Goal: Transaction & Acquisition: Obtain resource

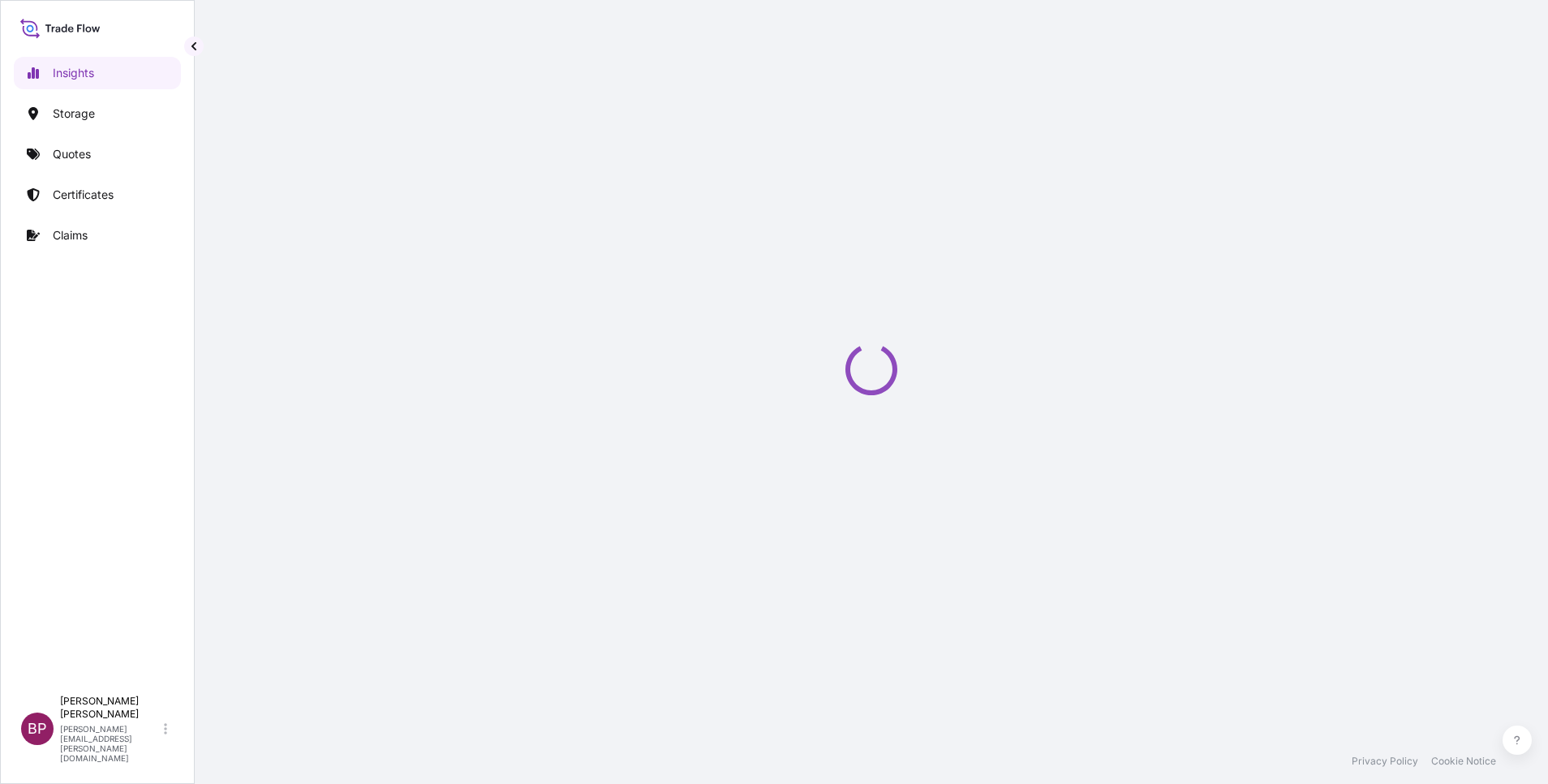
select select "2025"
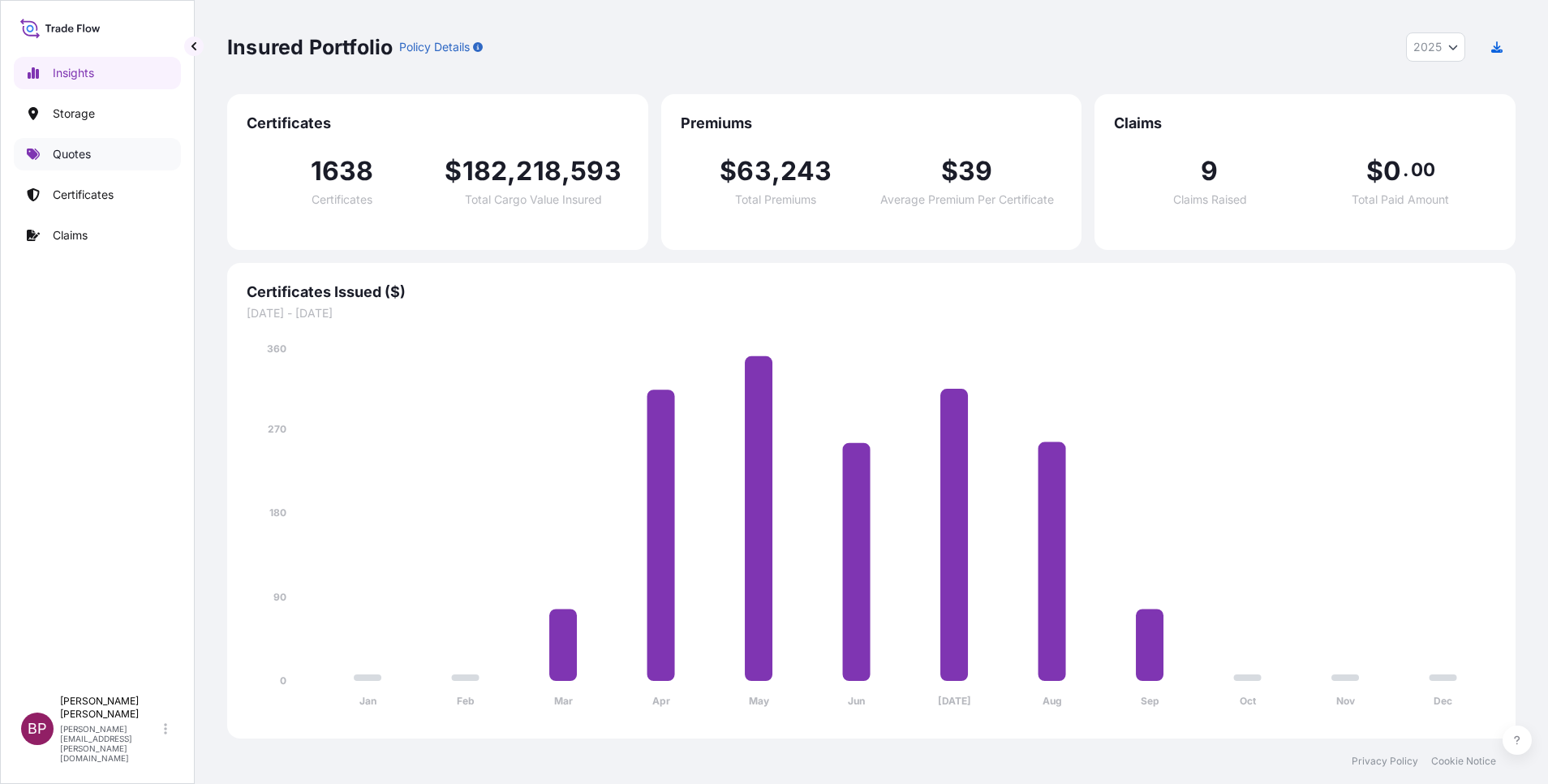
click at [87, 159] on p "Quotes" at bounding box center [71, 153] width 38 height 16
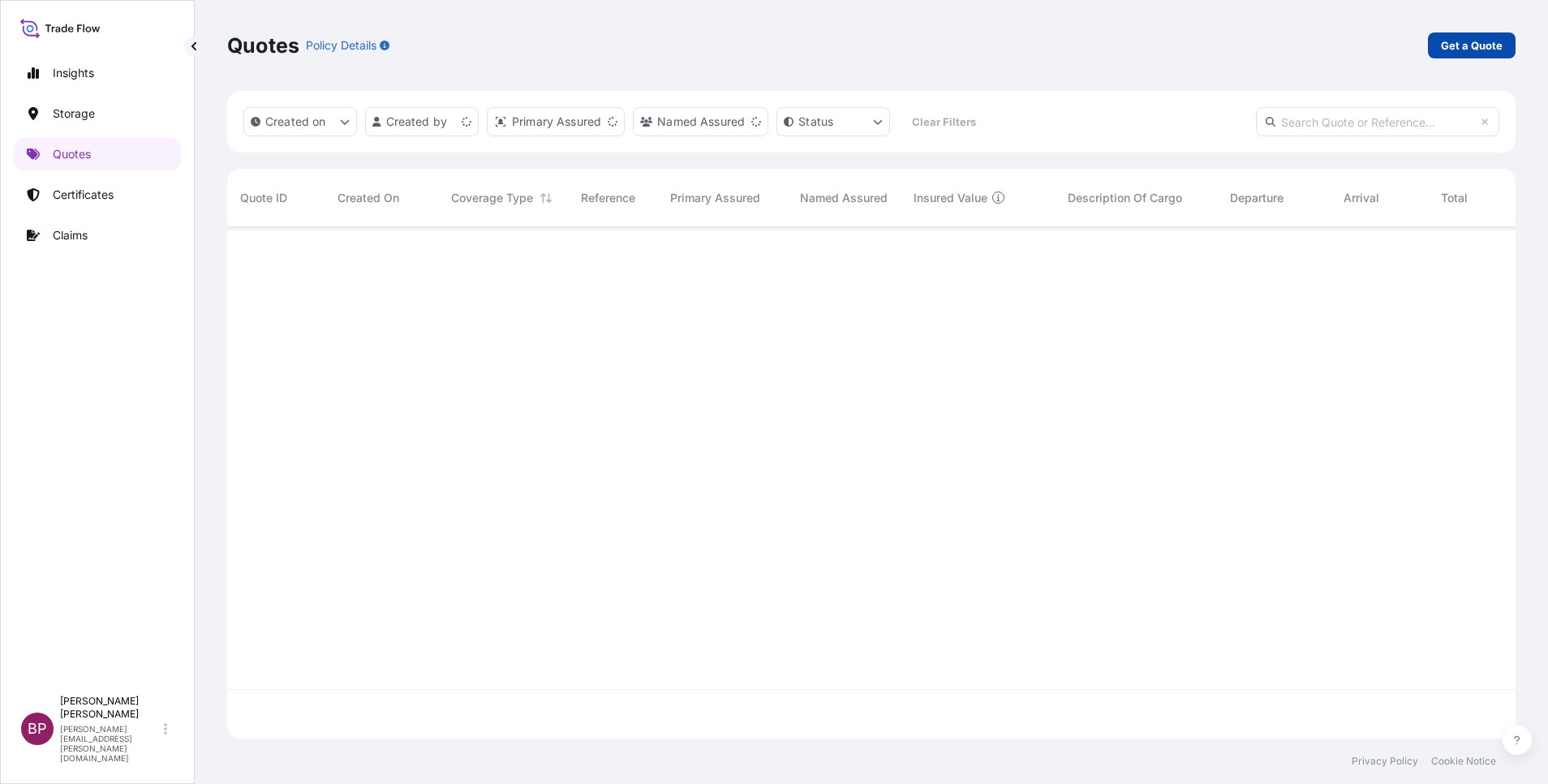
scroll to position [501, 1270]
click at [1031, 42] on p "Get a Quote" at bounding box center [1472, 45] width 62 height 16
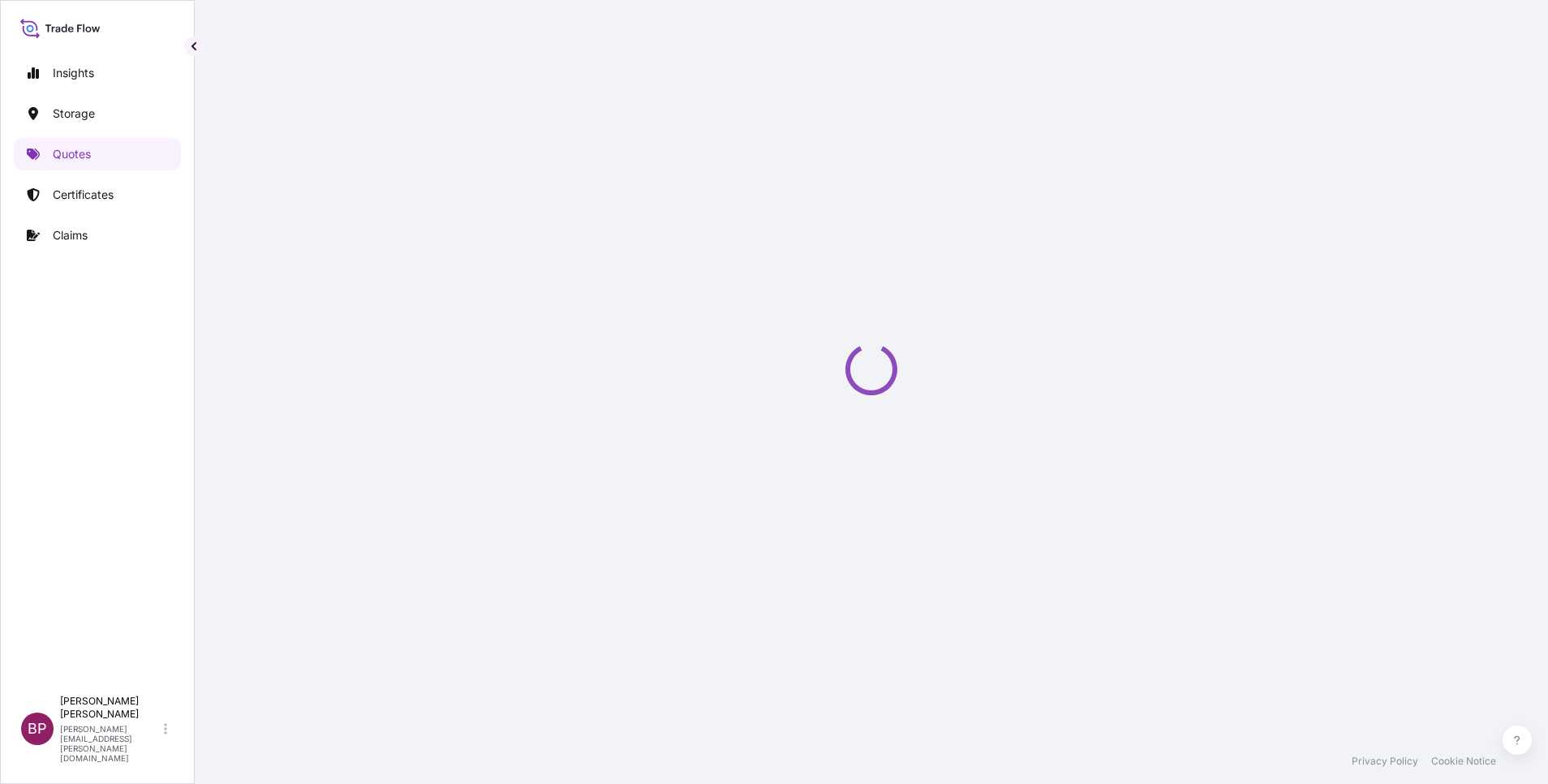
select select "Water"
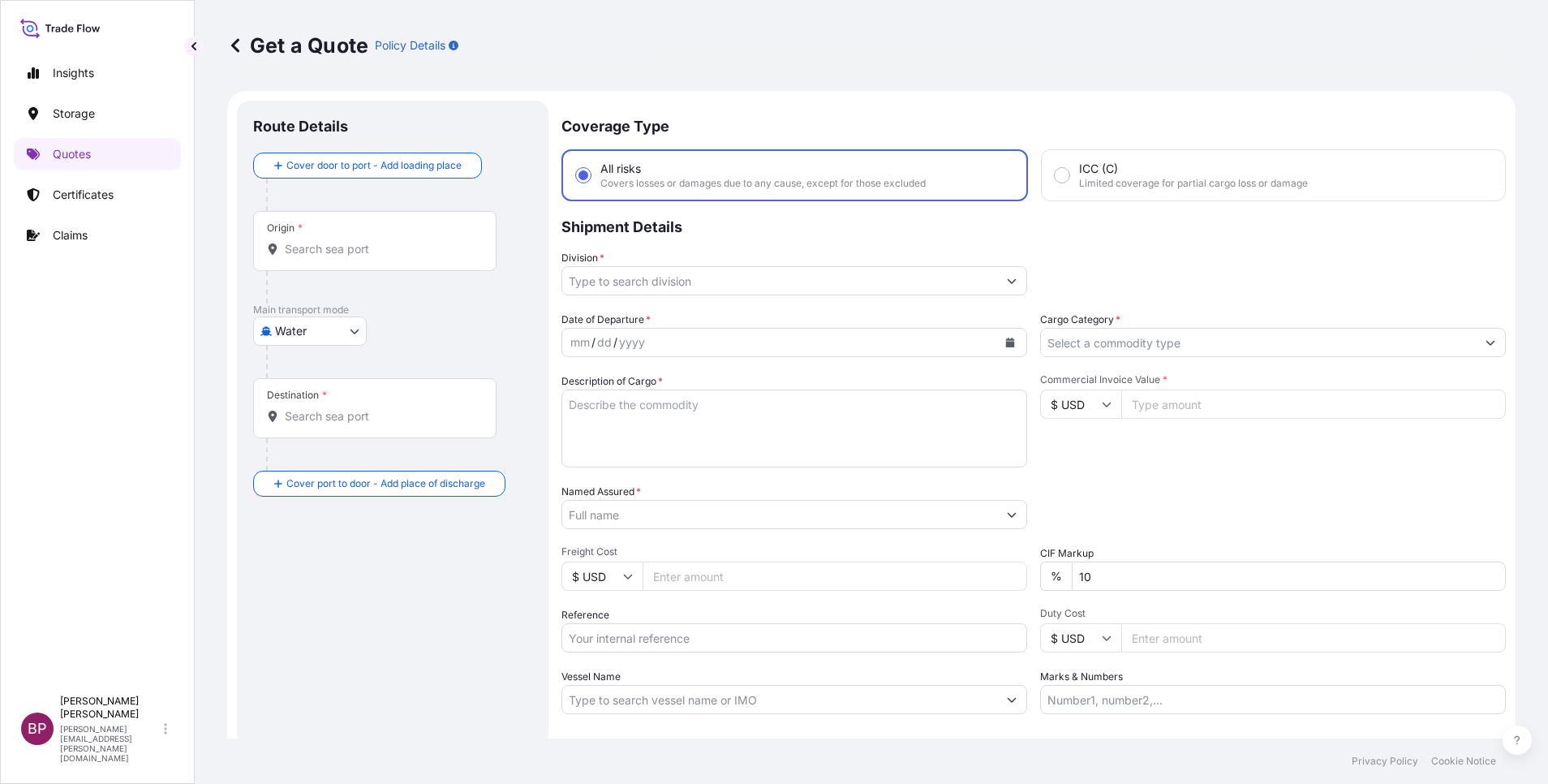
scroll to position [26, 0]
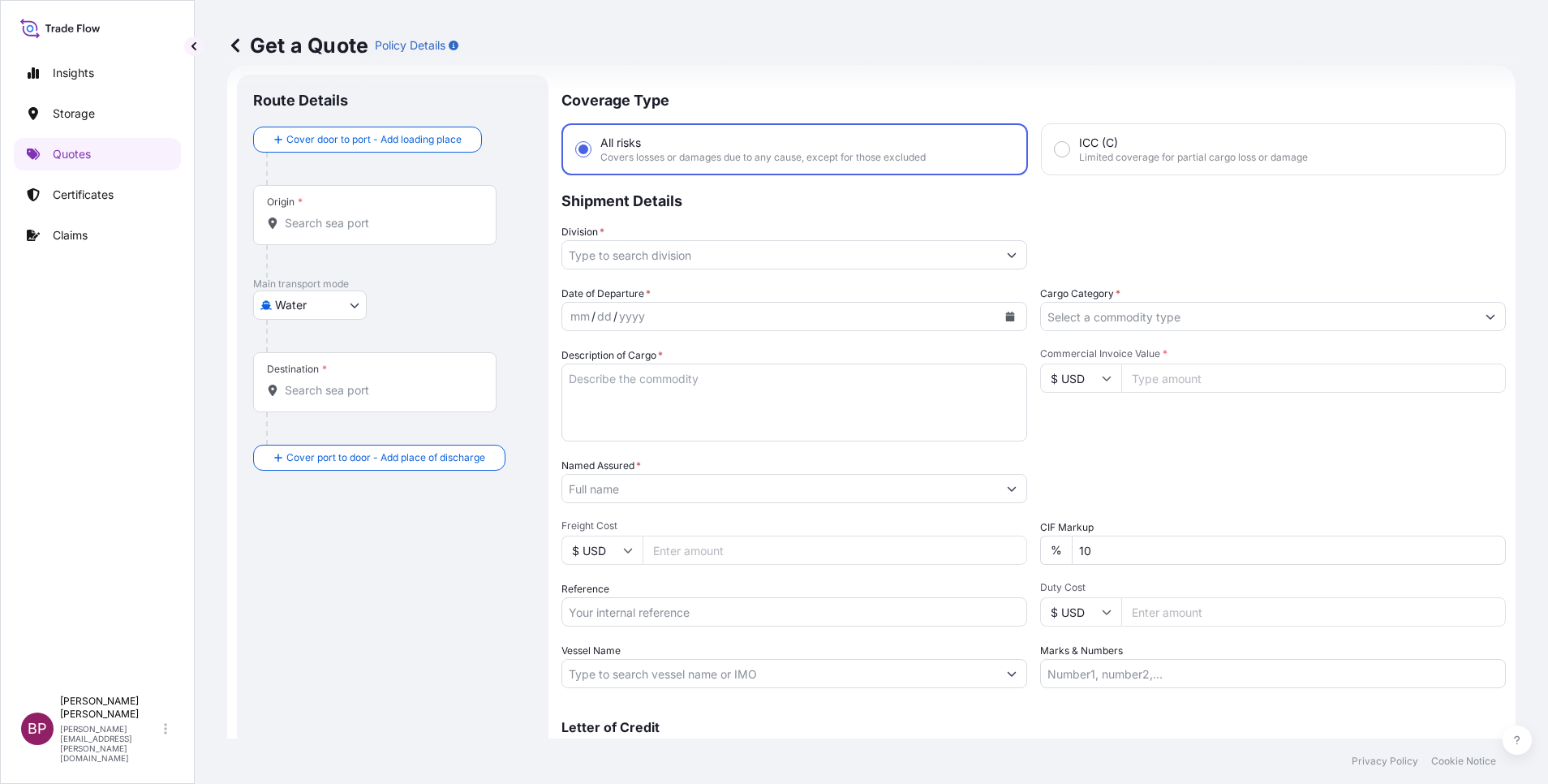
click at [1031, 312] on input "Cargo Category *" at bounding box center [1258, 316] width 435 height 29
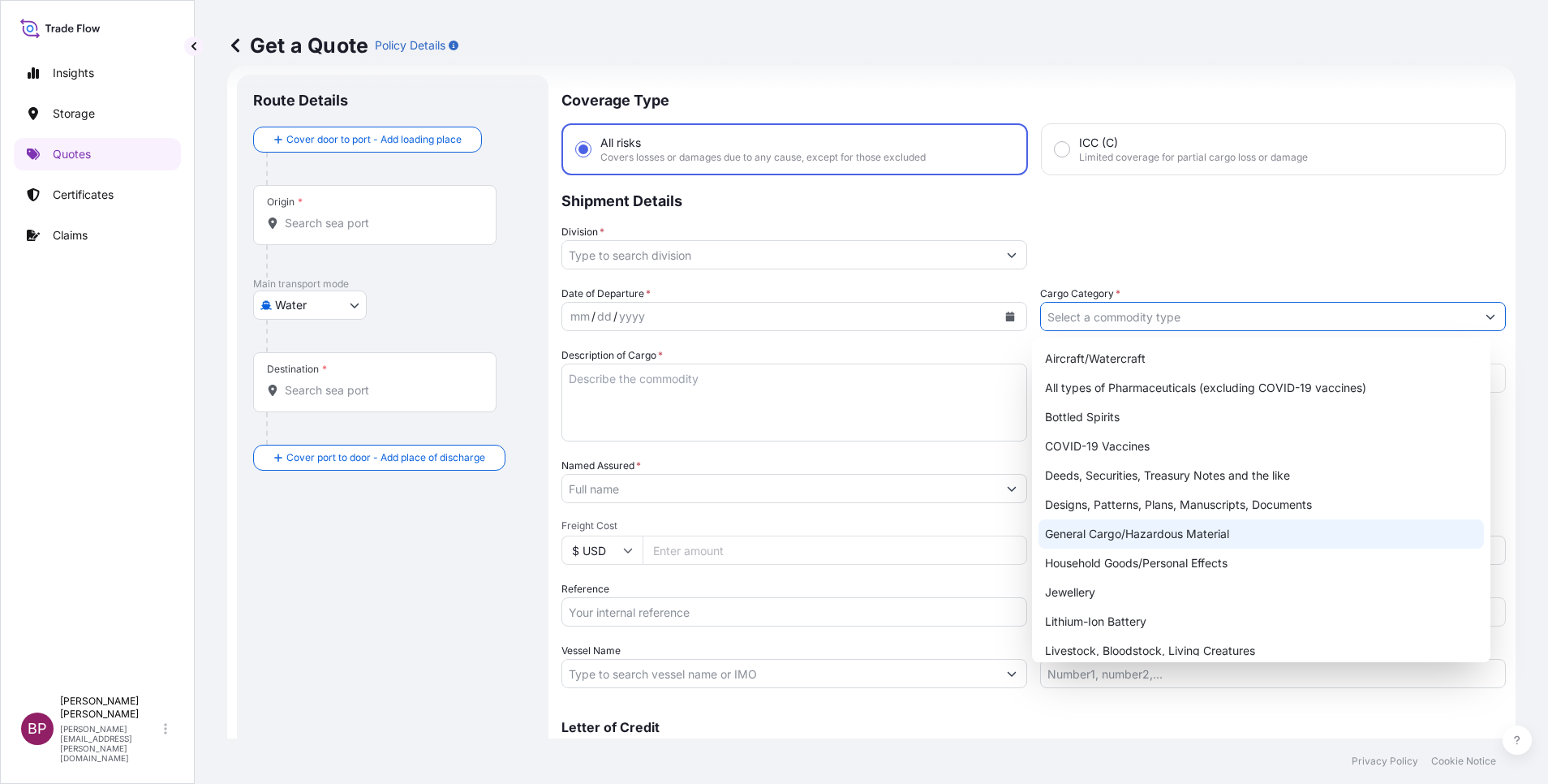
click at [1031, 522] on div "General Cargo/Hazardous Material" at bounding box center [1262, 533] width 445 height 29
type input "General Cargo/Hazardous Material"
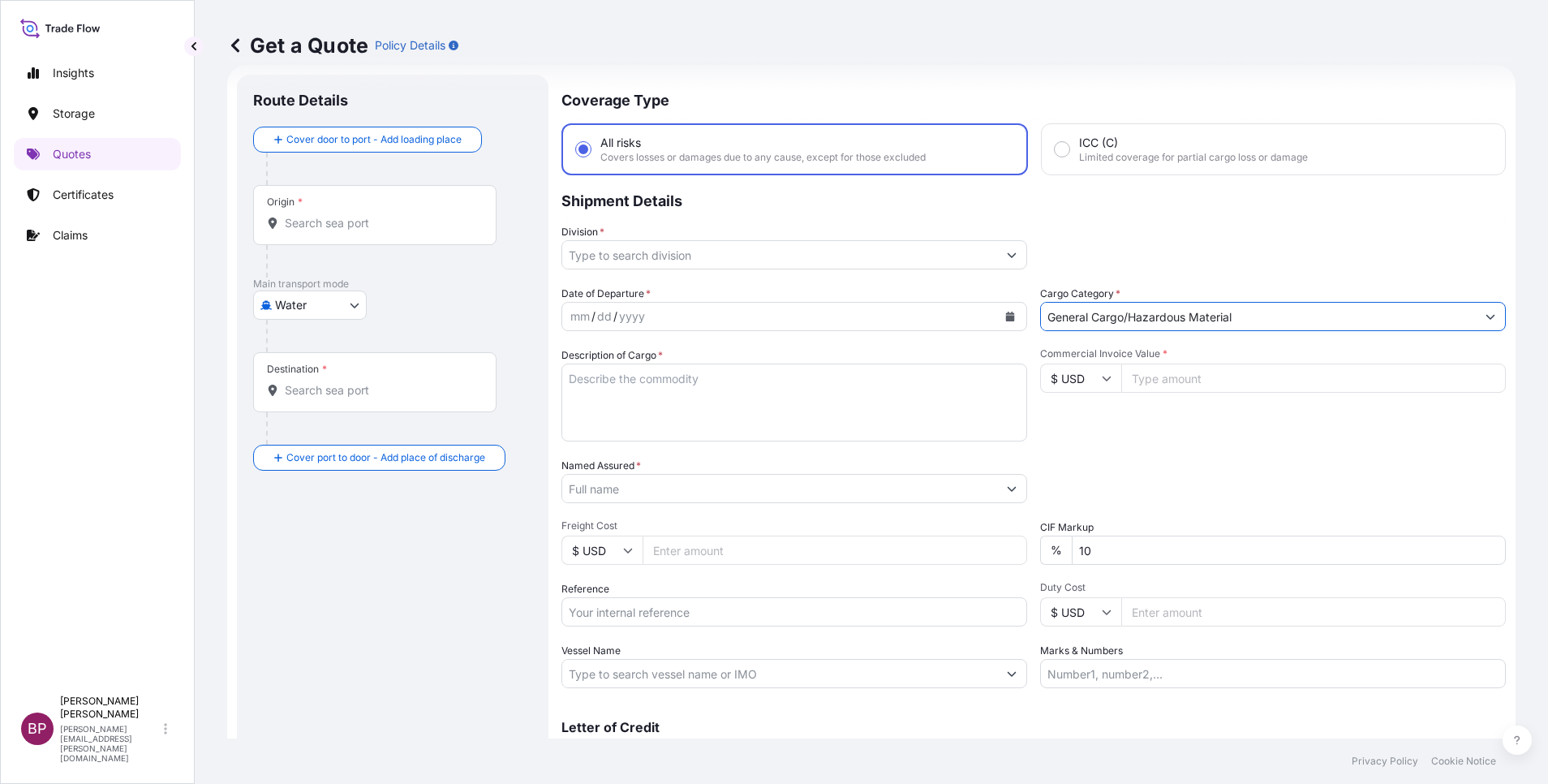
drag, startPoint x: 978, startPoint y: 249, endPoint x: 963, endPoint y: 266, distance: 22.7
click at [979, 249] on input "Division *" at bounding box center [780, 254] width 435 height 29
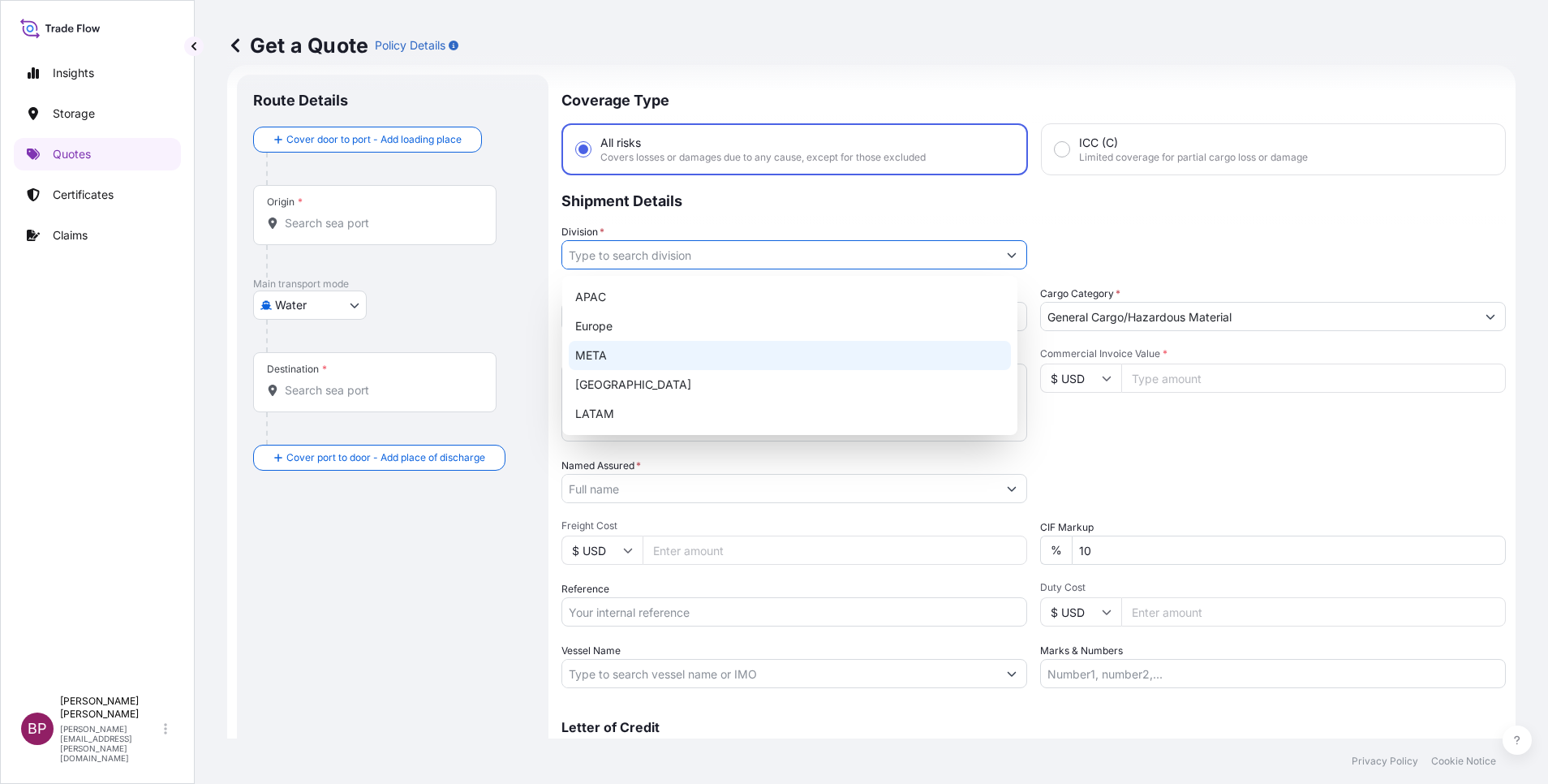
click at [705, 358] on div "META" at bounding box center [790, 355] width 443 height 29
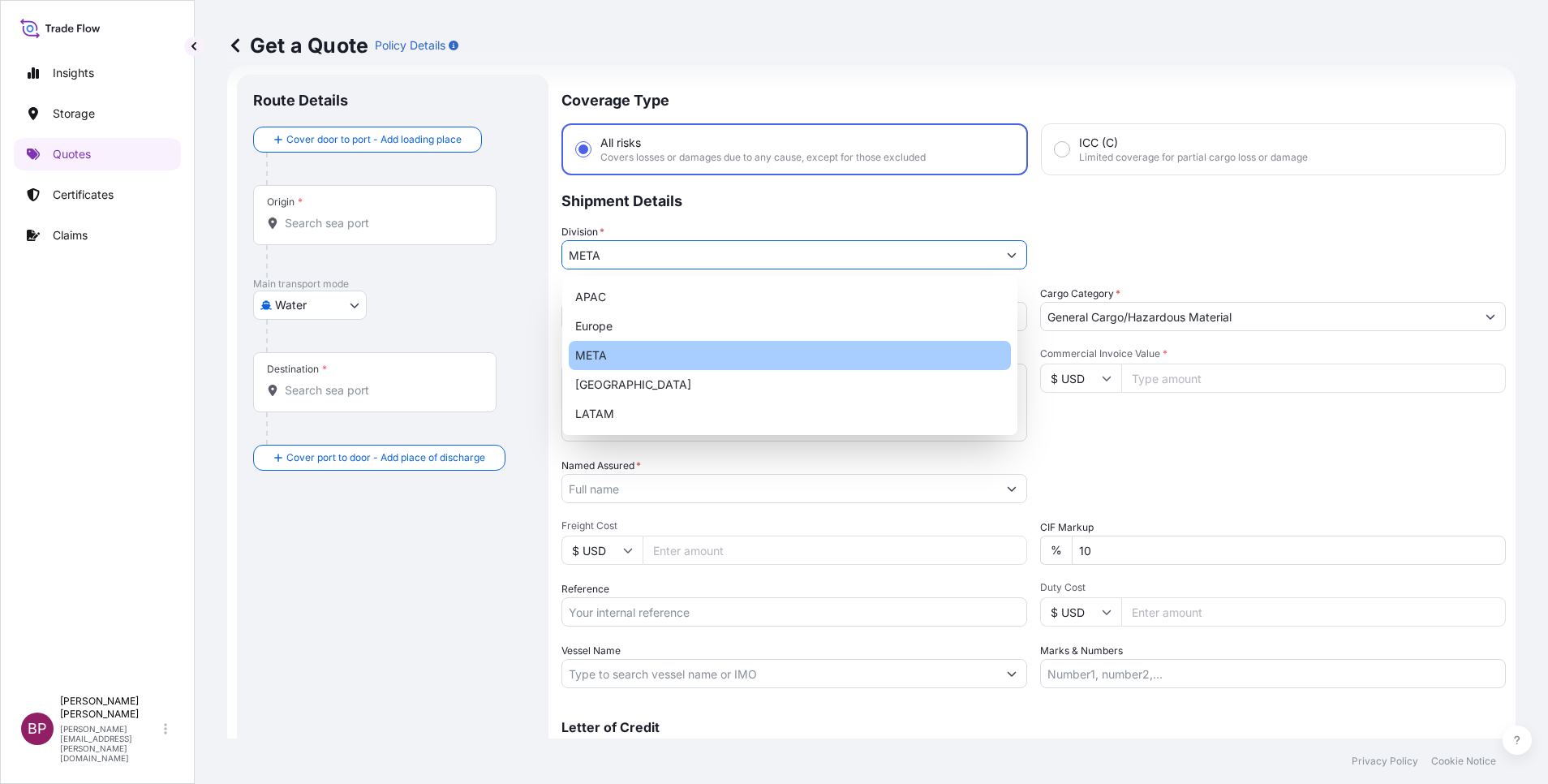
type input "META"
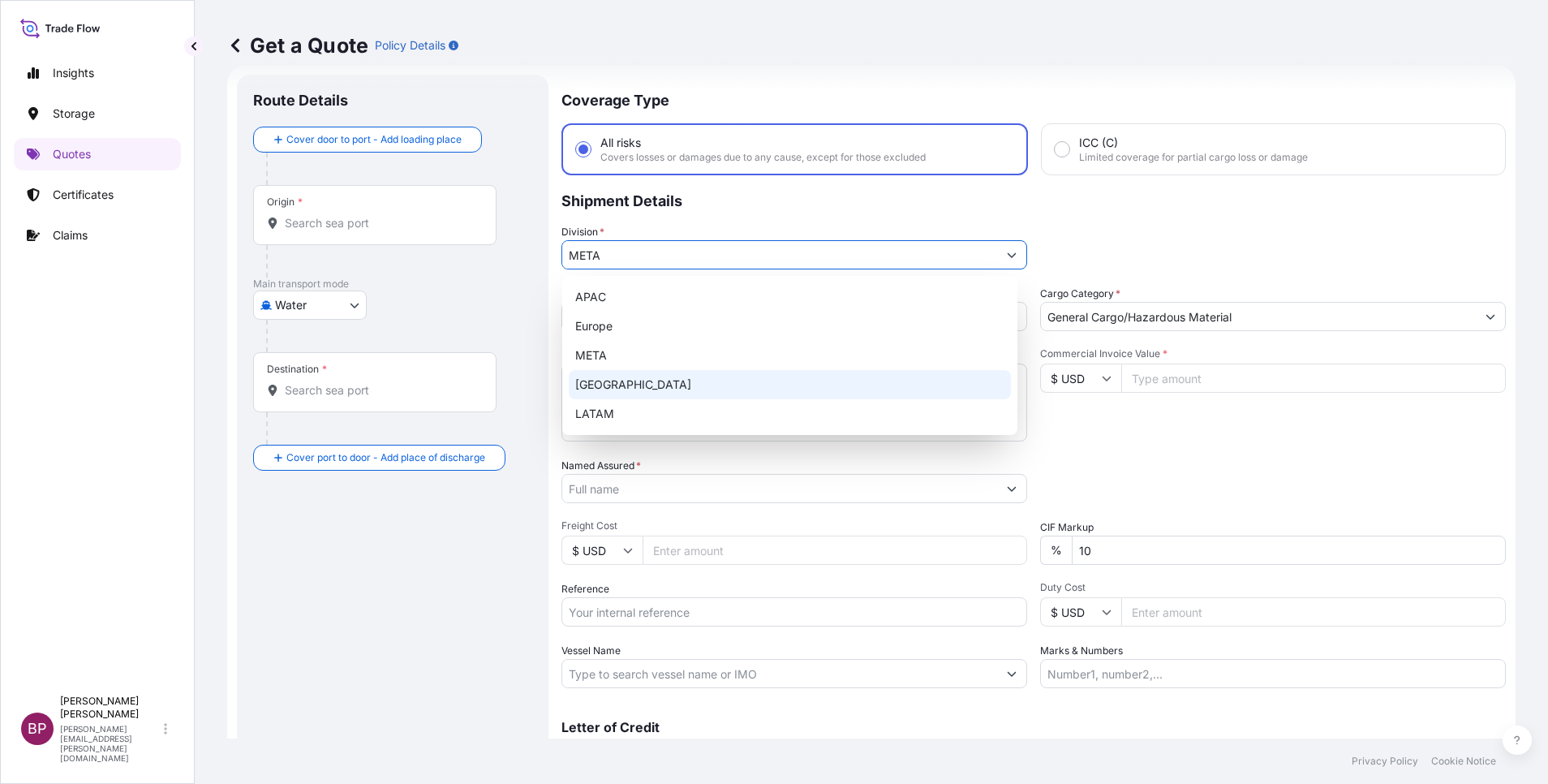
click at [1031, 379] on input "$ USD" at bounding box center [1081, 377] width 81 height 29
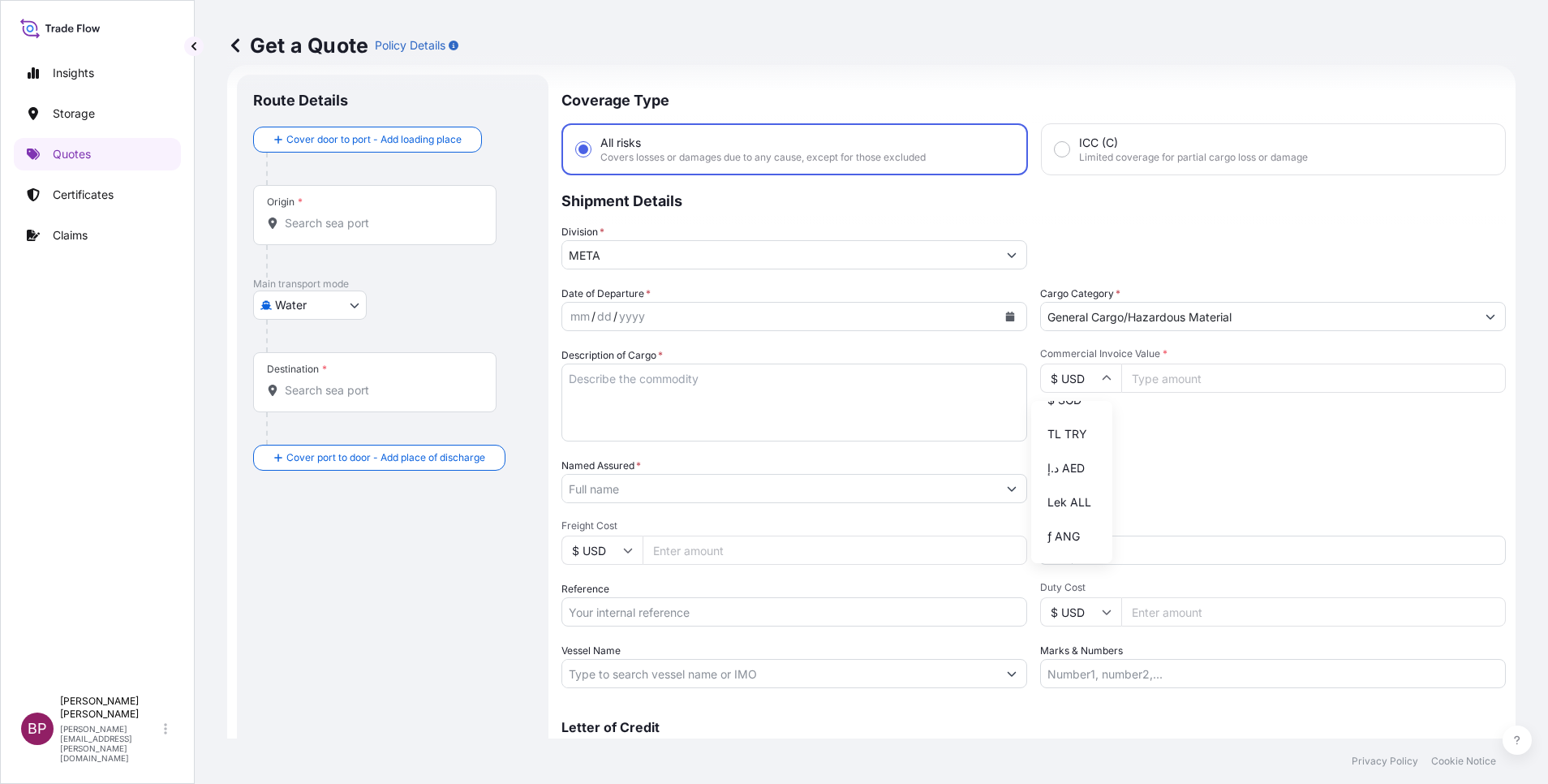
scroll to position [710, 0]
click at [1031, 240] on div "﷼ SAR" at bounding box center [1072, 224] width 68 height 31
type input "﷼ SAR"
click at [1031, 379] on input "Commercial Invoice Value *" at bounding box center [1313, 377] width 385 height 29
paste input "272000"
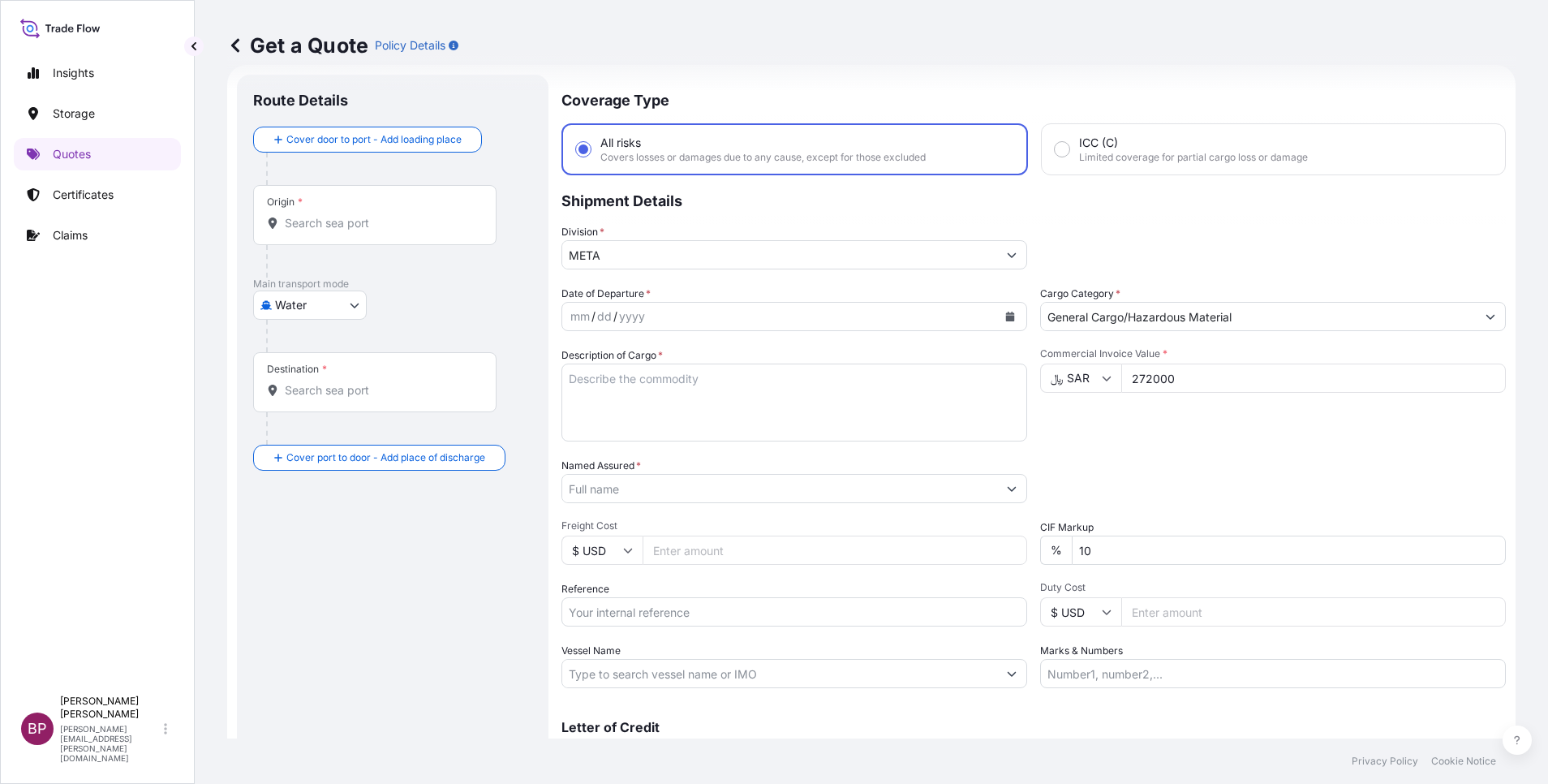
type input "272000"
drag, startPoint x: 1107, startPoint y: 551, endPoint x: 902, endPoint y: 546, distance: 205.1
click at [888, 522] on div "Date of Departure * mm / dd / yyyy Cargo Category * General Cargo/Hazardous Mat…" at bounding box center [1033, 486] width 944 height 402
type input "0"
click at [1031, 467] on div "Packing Category Type to search a container mode Please select a primary mode o…" at bounding box center [1274, 480] width 466 height 46
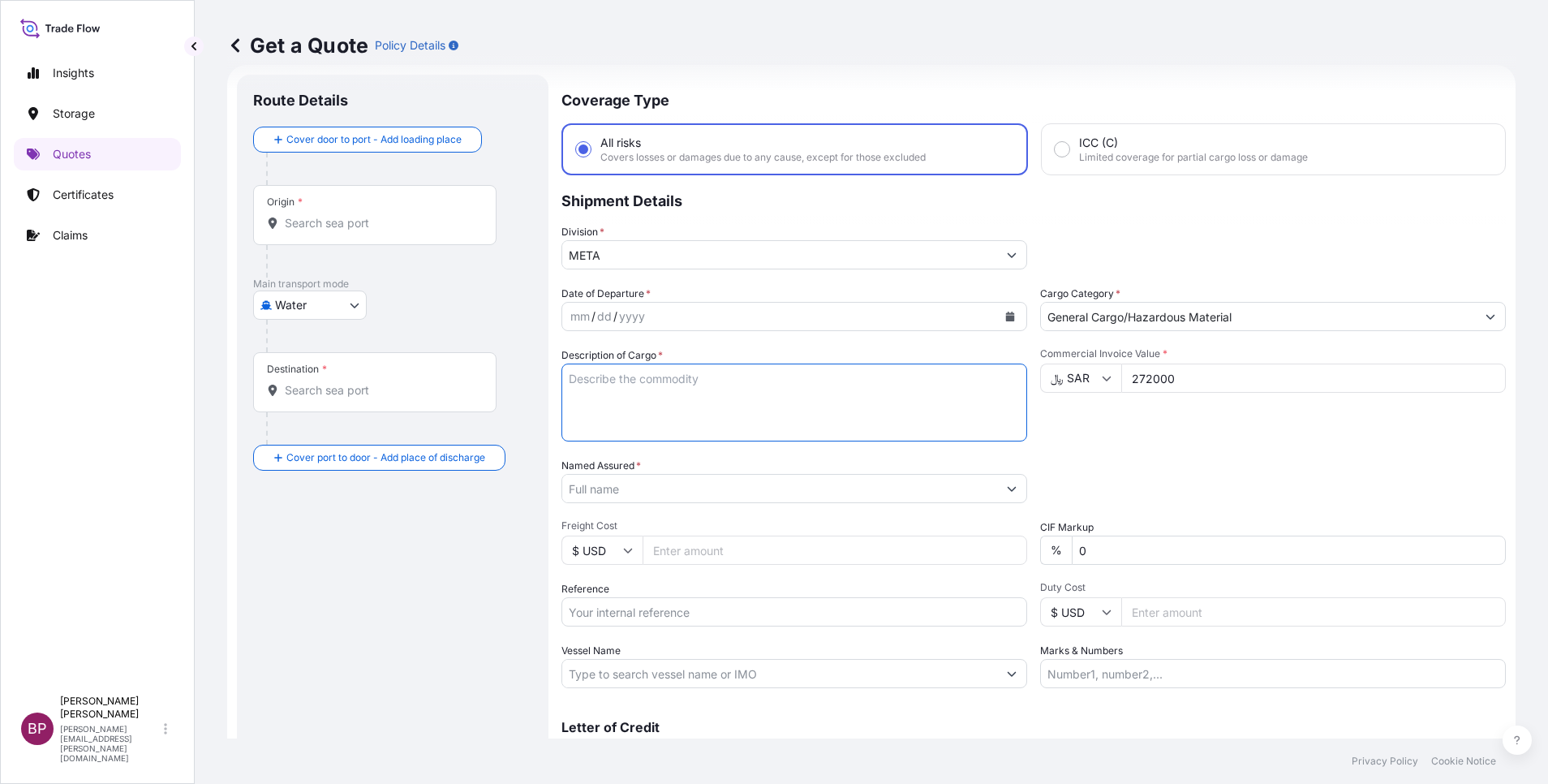
click at [734, 418] on textarea "Description of Cargo *" at bounding box center [795, 401] width 466 height 78
paste textarea "Point Machine"
type textarea "Point Machine"
click at [645, 522] on input "Reference" at bounding box center [795, 611] width 466 height 29
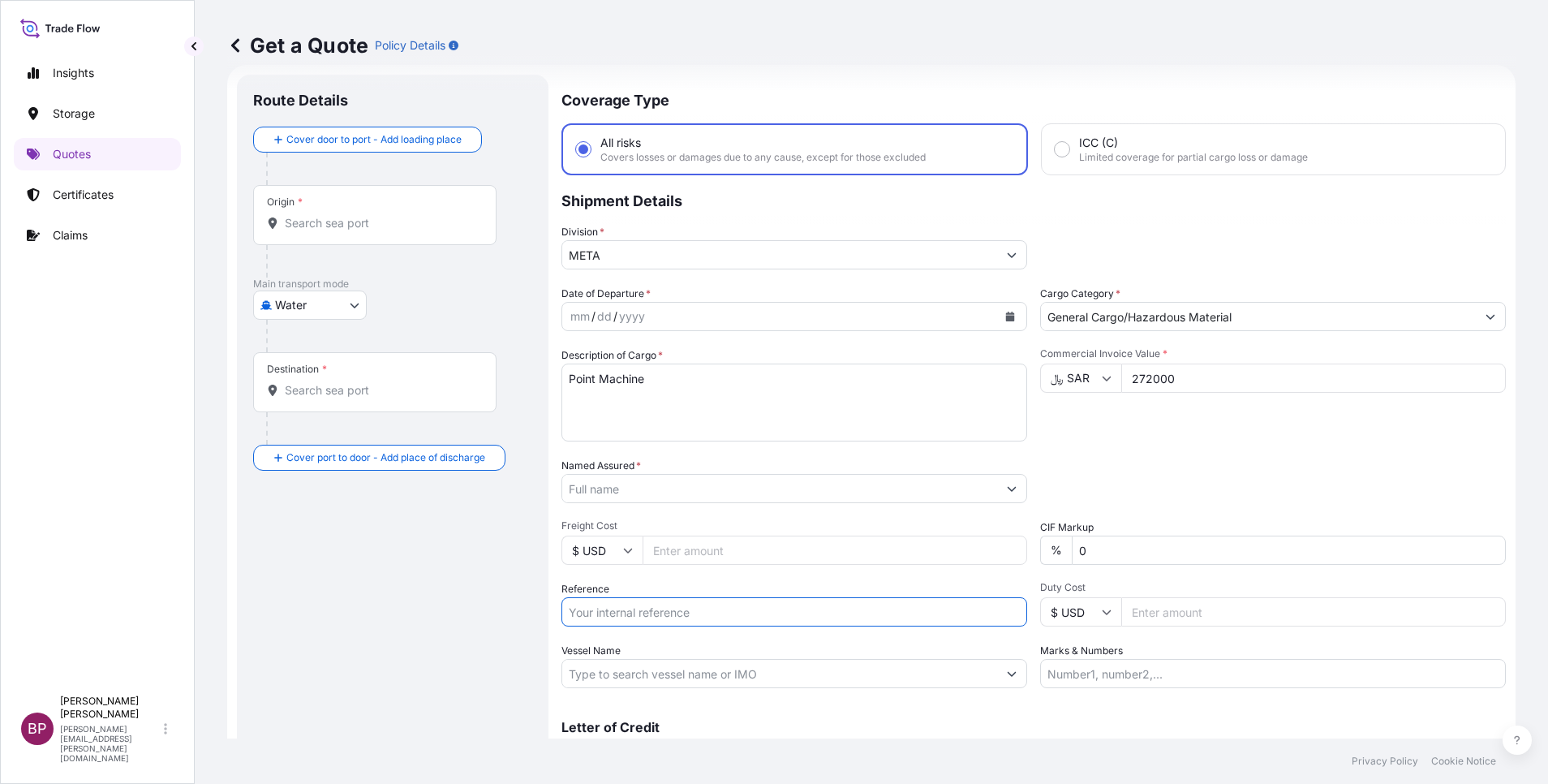
paste input "SSLS3082A"
type input "SSLS3082A"
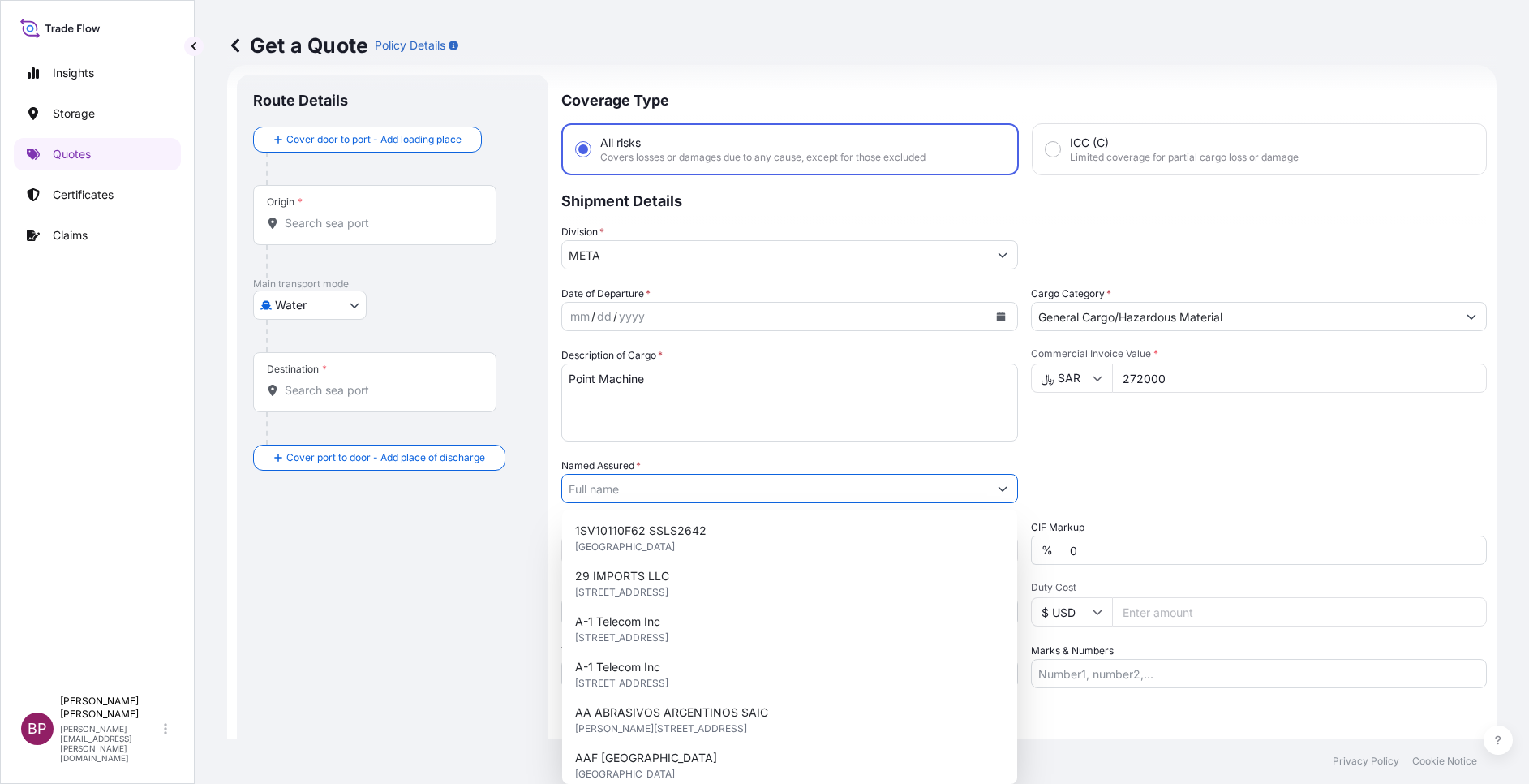
click at [692, 489] on input "Named Assured *" at bounding box center [775, 487] width 426 height 29
paste input "Hitachi Rail Solutions (CR 1010773405)"
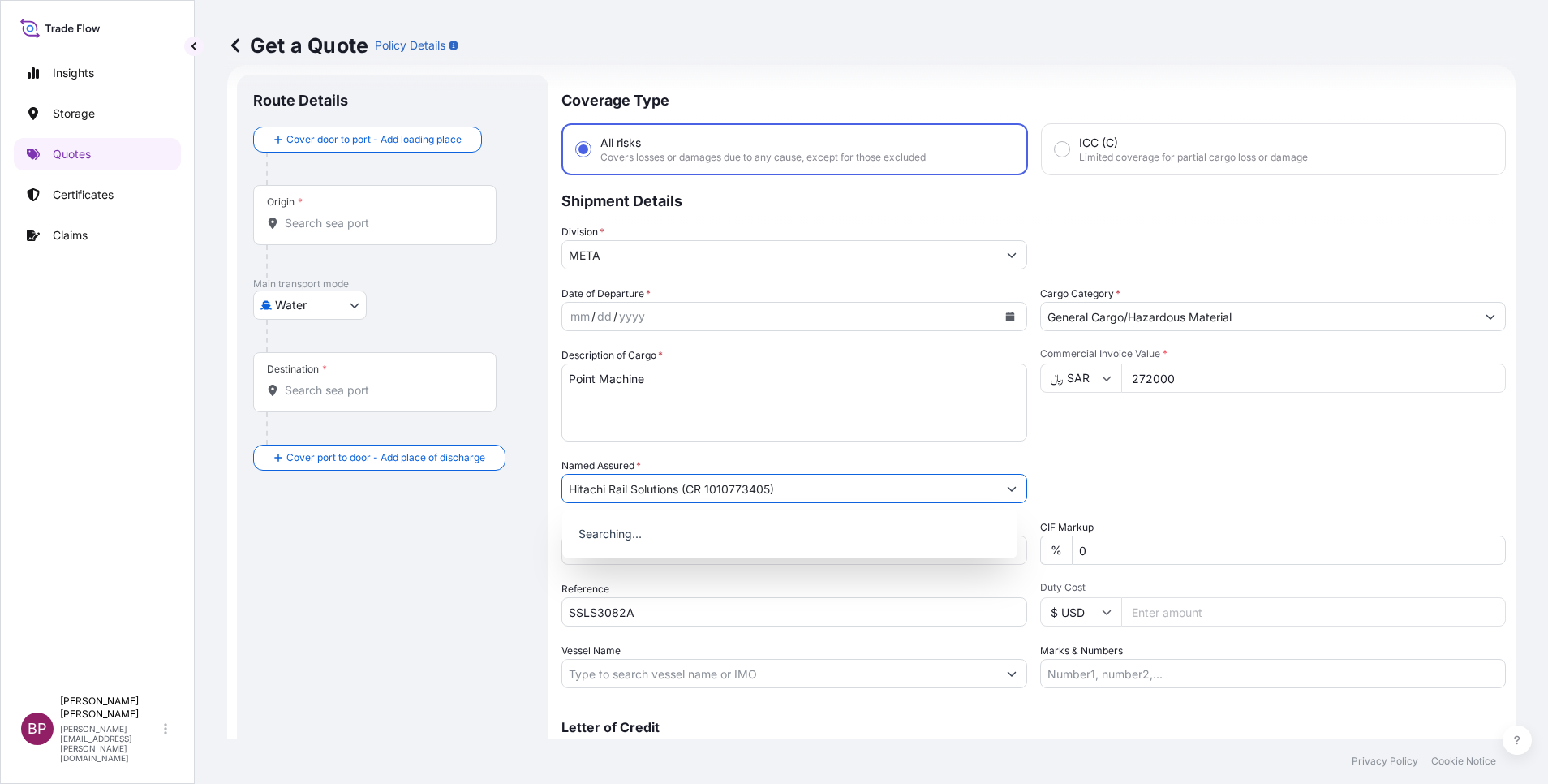
type input "Hitachi Rail Solutions (CR 1010773405)"
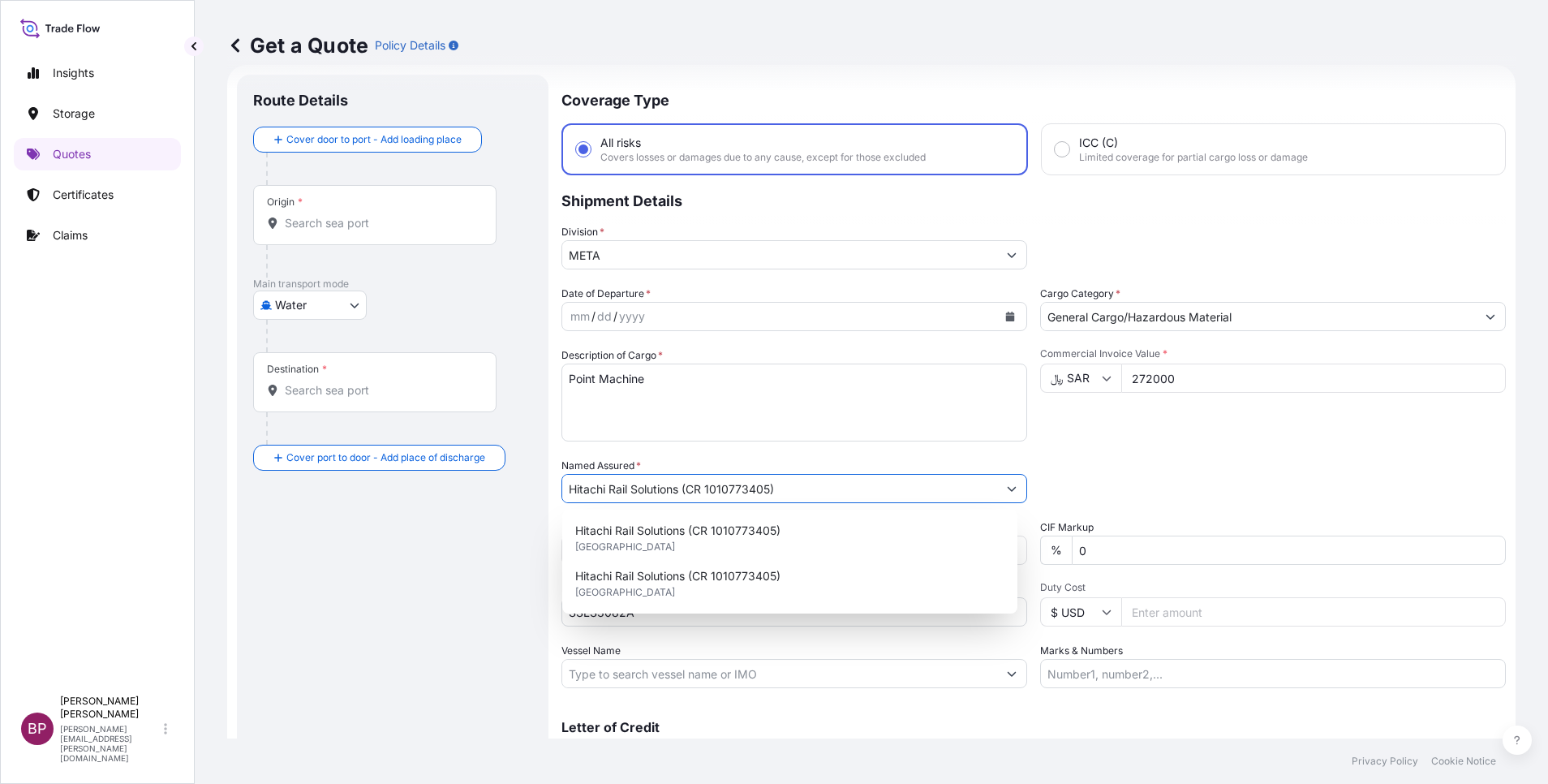
click at [1005, 314] on icon "Calendar" at bounding box center [1010, 316] width 9 height 9
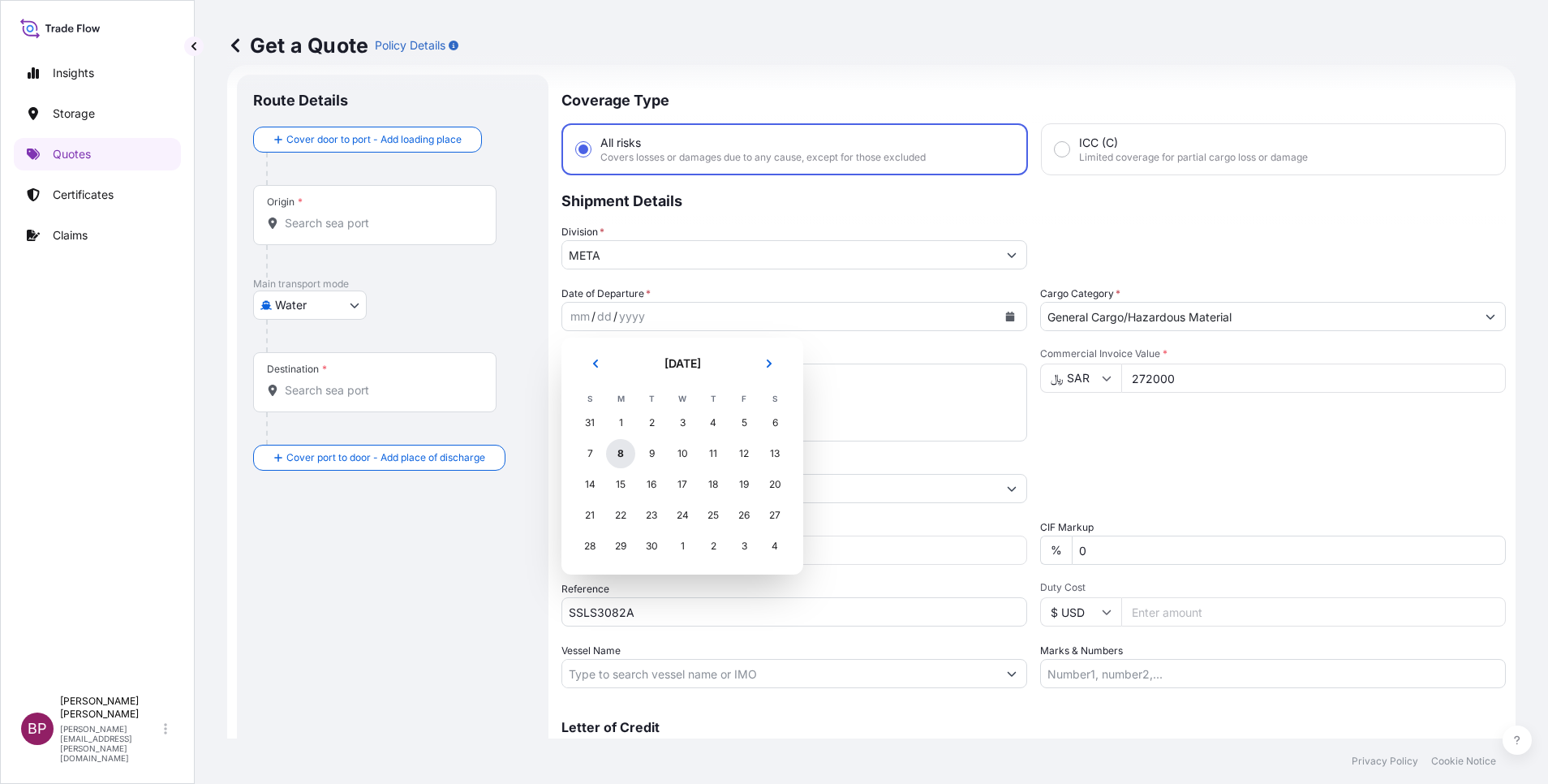
click at [621, 457] on div "8" at bounding box center [621, 453] width 29 height 29
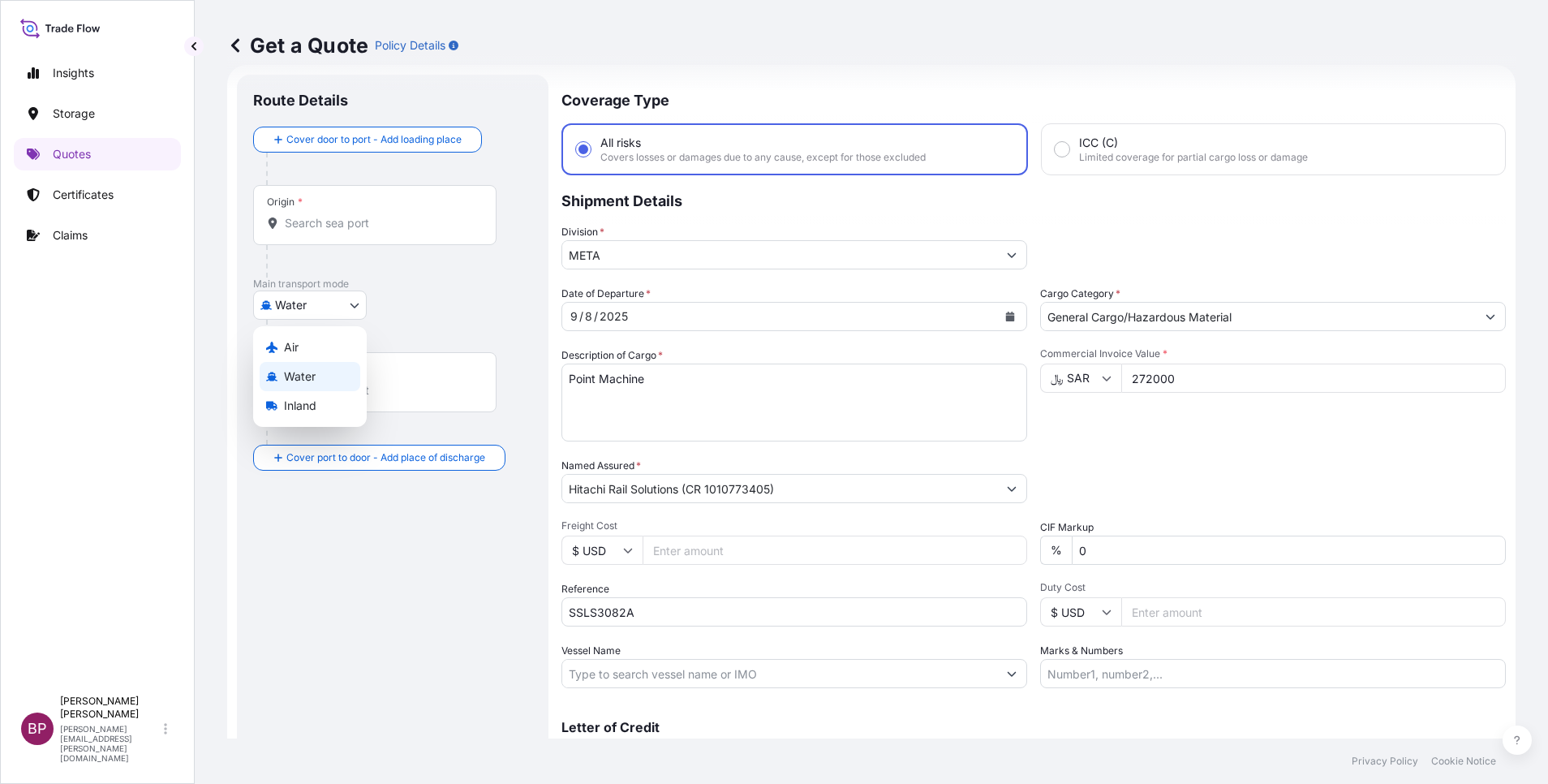
click at [357, 305] on body "Insights Storage Quotes Certificates Claims BP [PERSON_NAME] Kurian [EMAIL_ADDR…" at bounding box center [774, 392] width 1548 height 784
click at [307, 346] on div "Air" at bounding box center [310, 347] width 101 height 29
click at [344, 308] on body "Insights Storage Quotes Certificates Claims BP [PERSON_NAME] Kurian [EMAIL_ADDR…" at bounding box center [774, 392] width 1548 height 784
click at [314, 411] on span "Inland" at bounding box center [299, 412] width 33 height 16
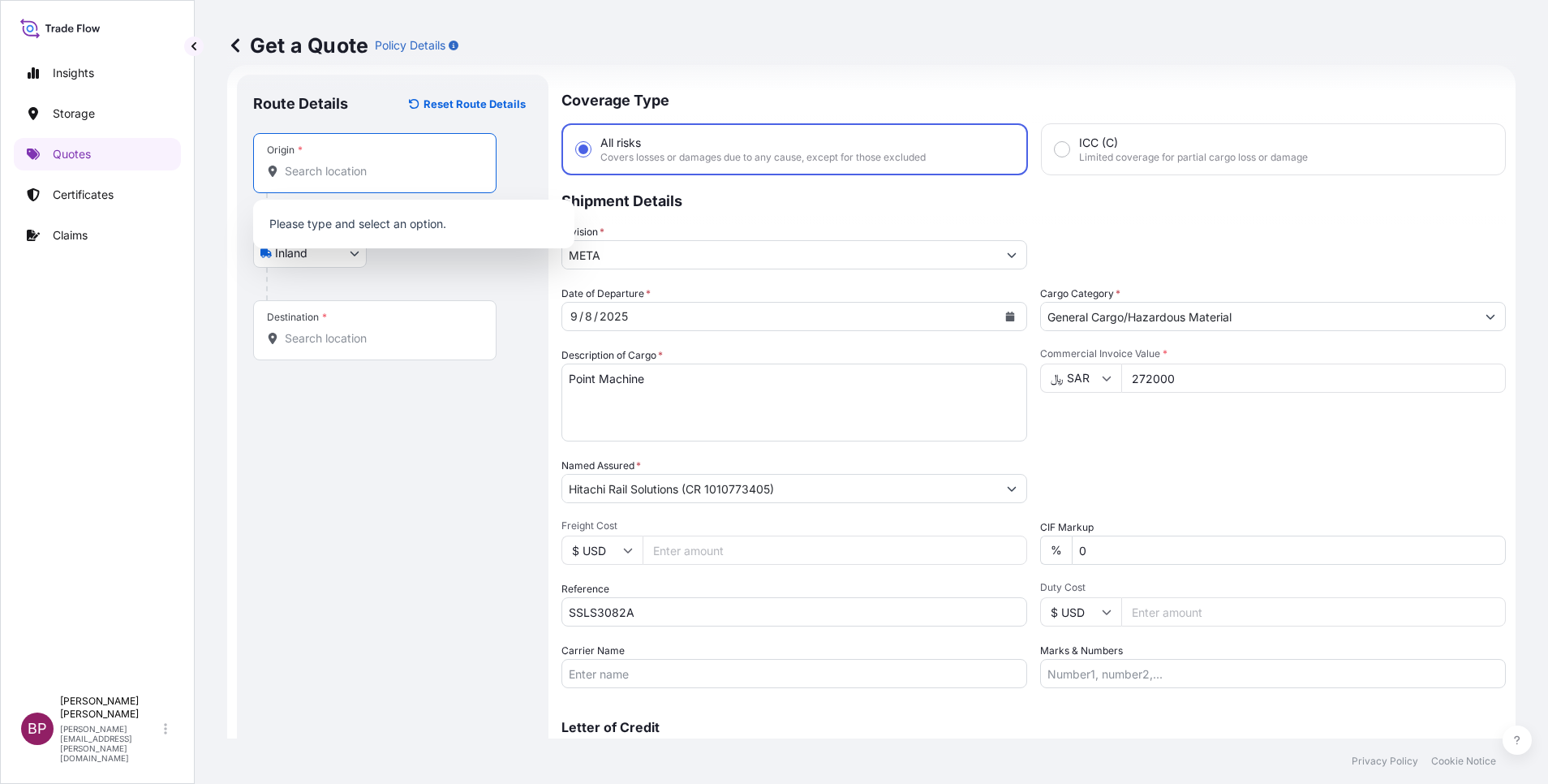
click at [369, 167] on input "Origin *" at bounding box center [380, 170] width 192 height 16
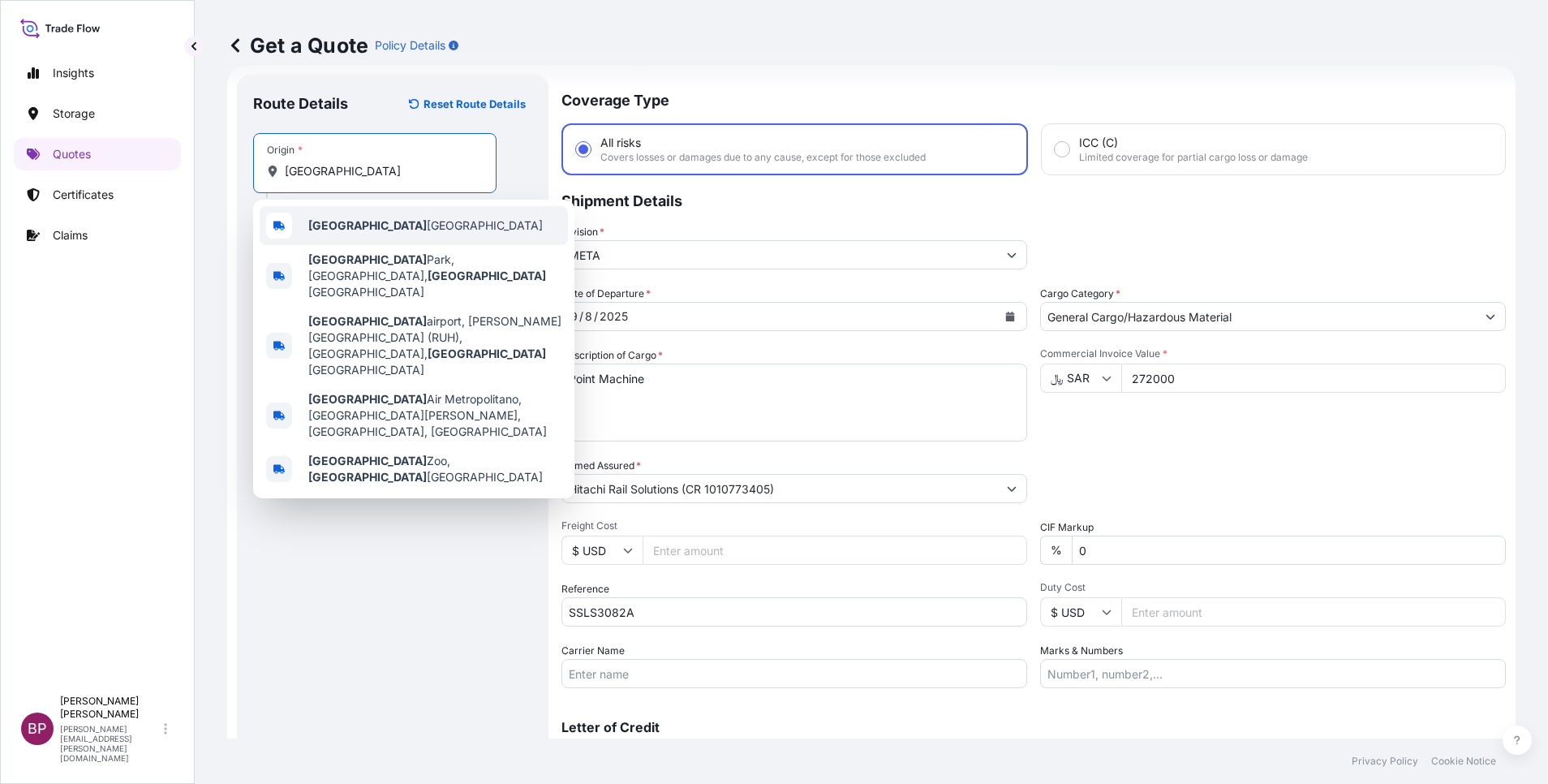
click at [371, 227] on span "[GEOGRAPHIC_DATA] [GEOGRAPHIC_DATA]" at bounding box center [425, 225] width 235 height 16
type input "[GEOGRAPHIC_DATA] [GEOGRAPHIC_DATA]"
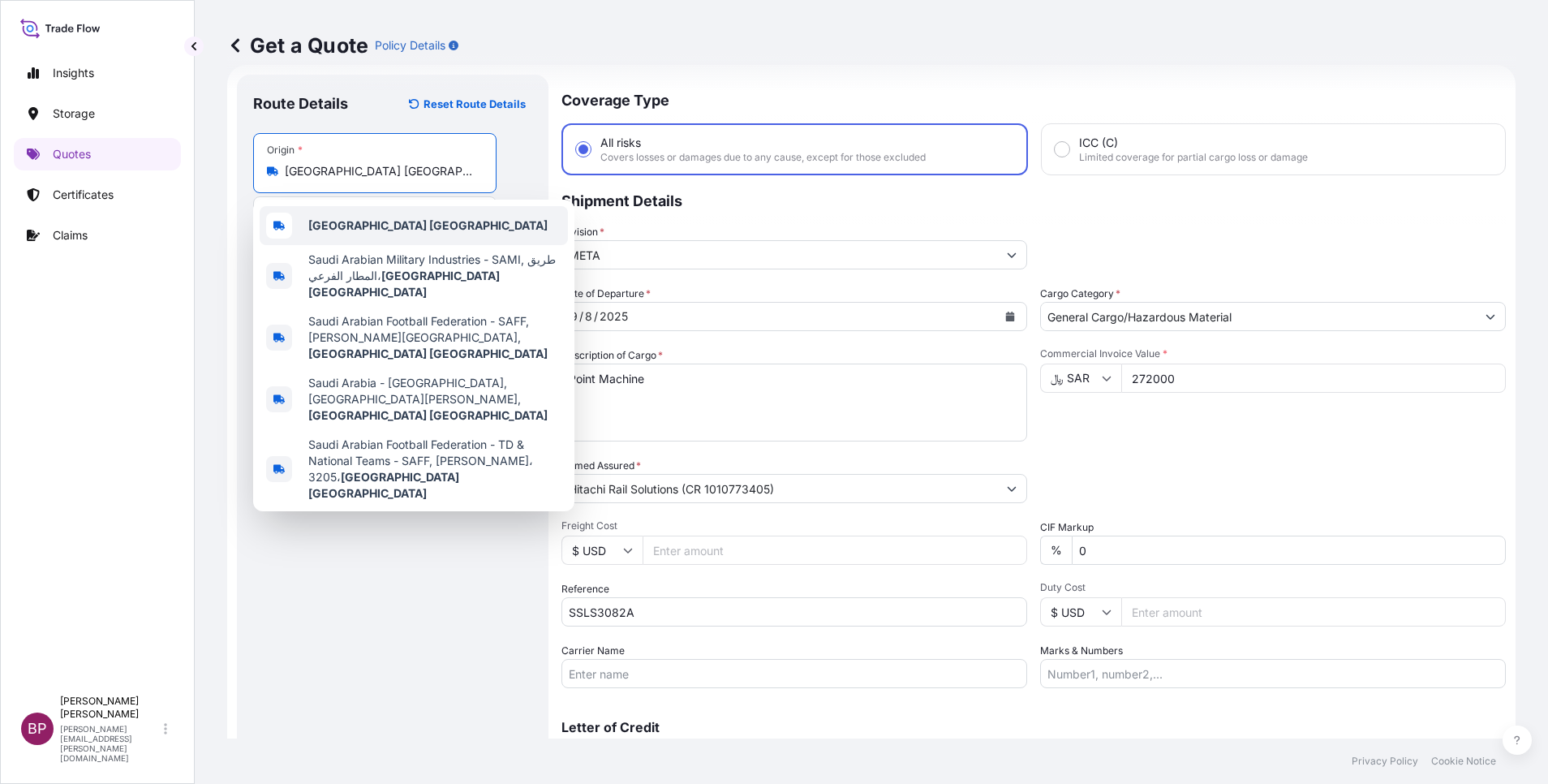
click at [387, 222] on b "[GEOGRAPHIC_DATA] [GEOGRAPHIC_DATA]" at bounding box center [428, 225] width 240 height 14
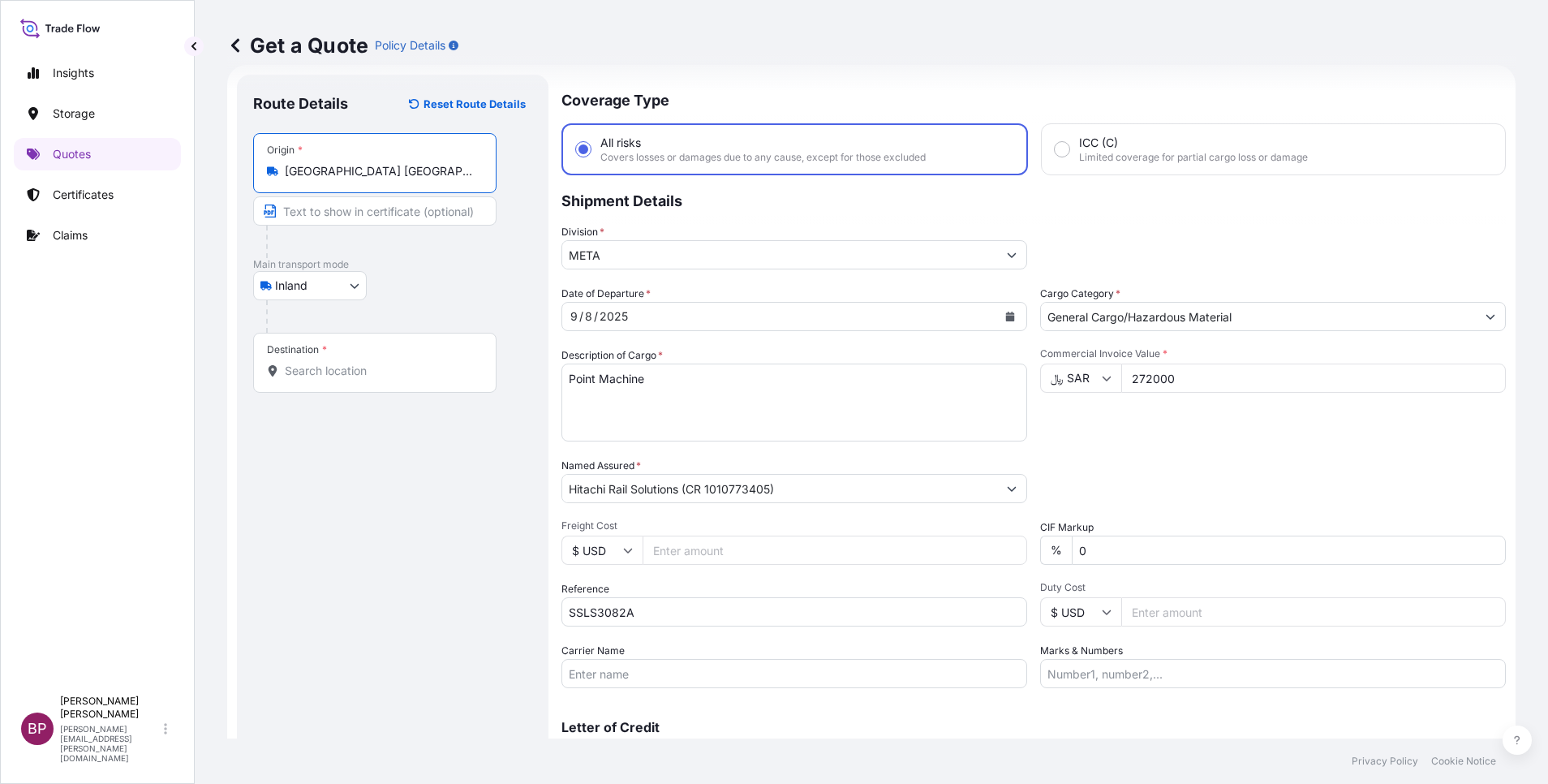
click at [363, 367] on input "Destination *" at bounding box center [380, 370] width 192 height 16
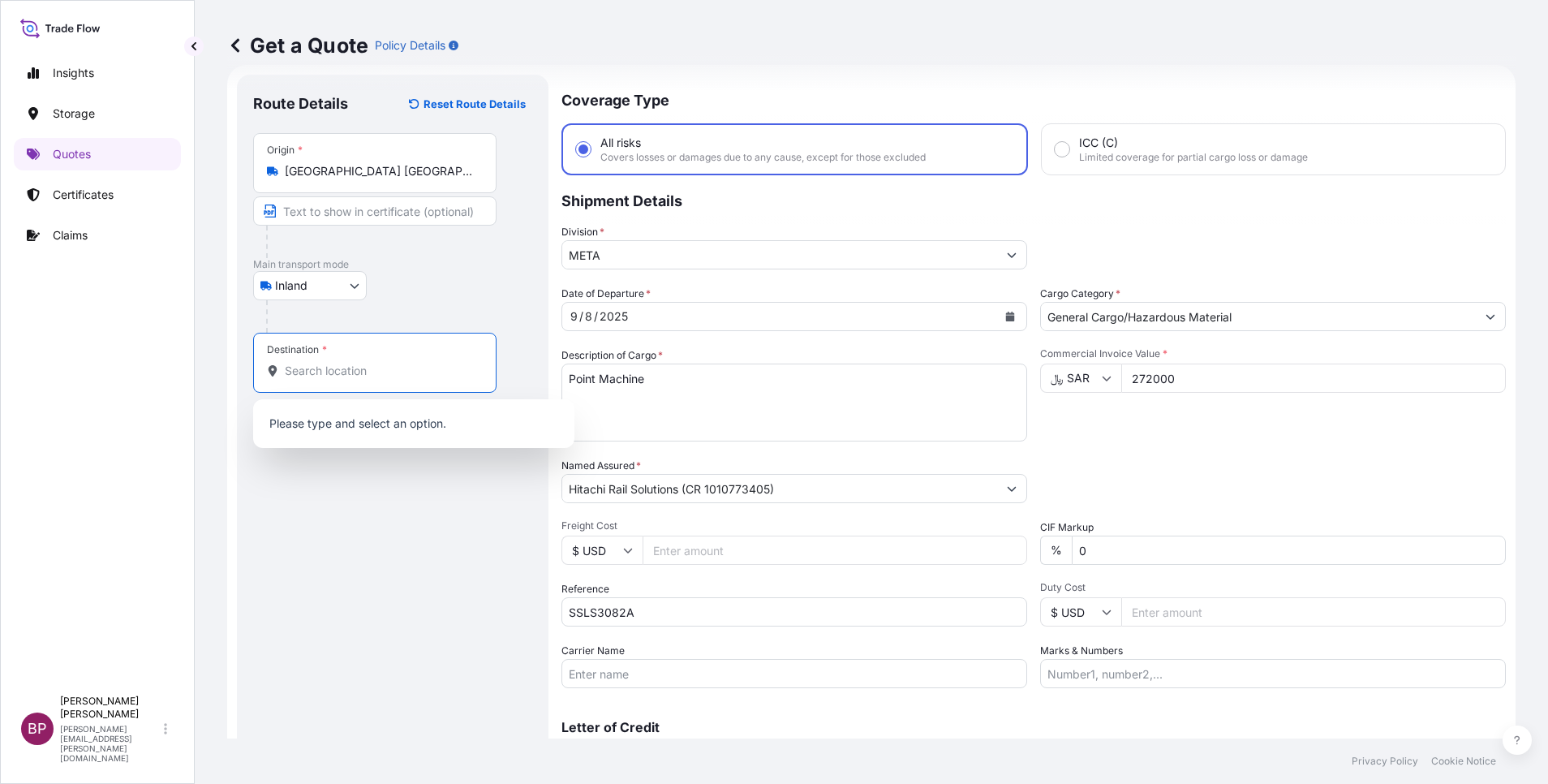
paste input "Al Nariyah"
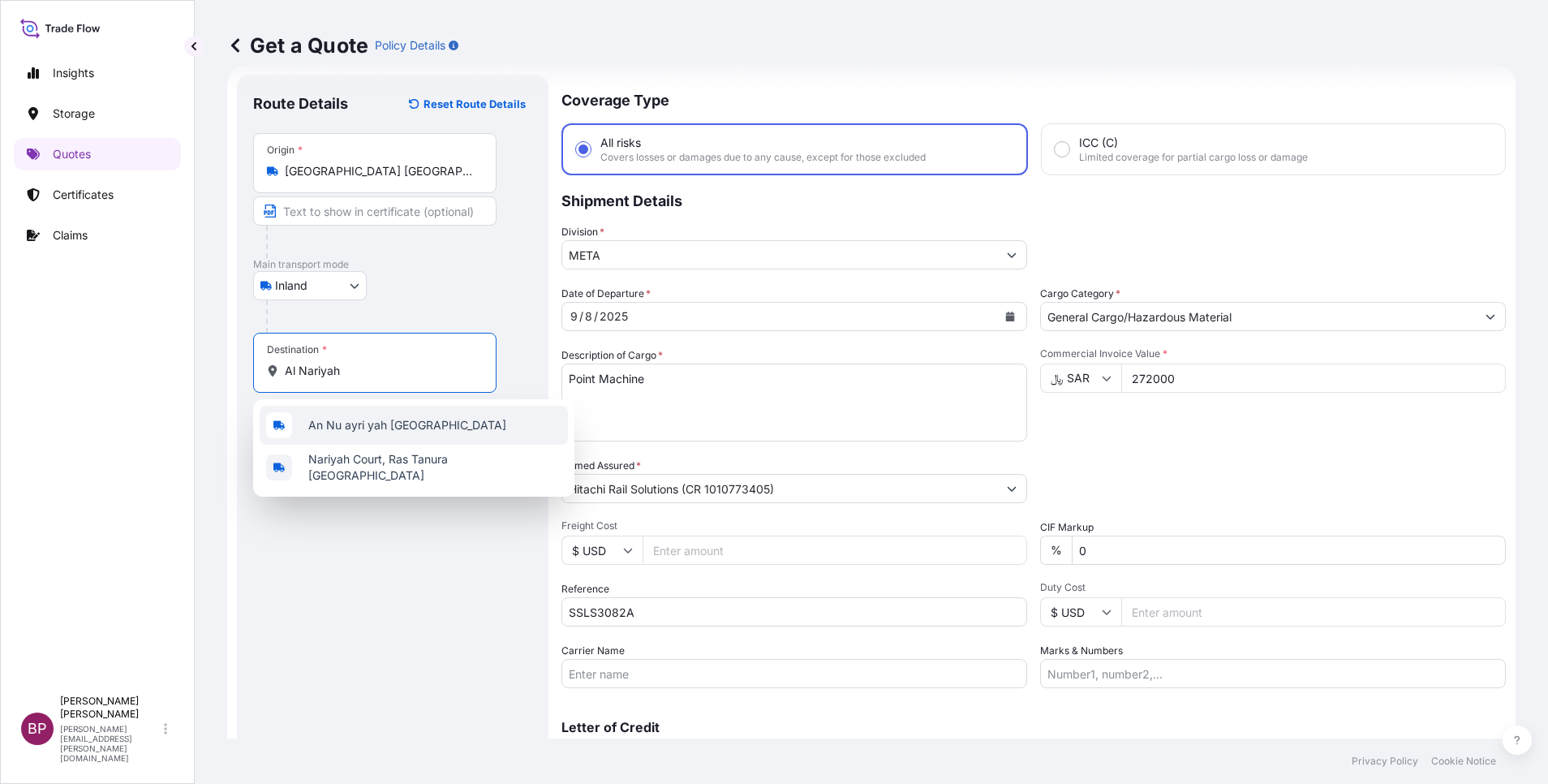
click at [404, 427] on span "An Nu ayri yah [GEOGRAPHIC_DATA]" at bounding box center [407, 425] width 198 height 16
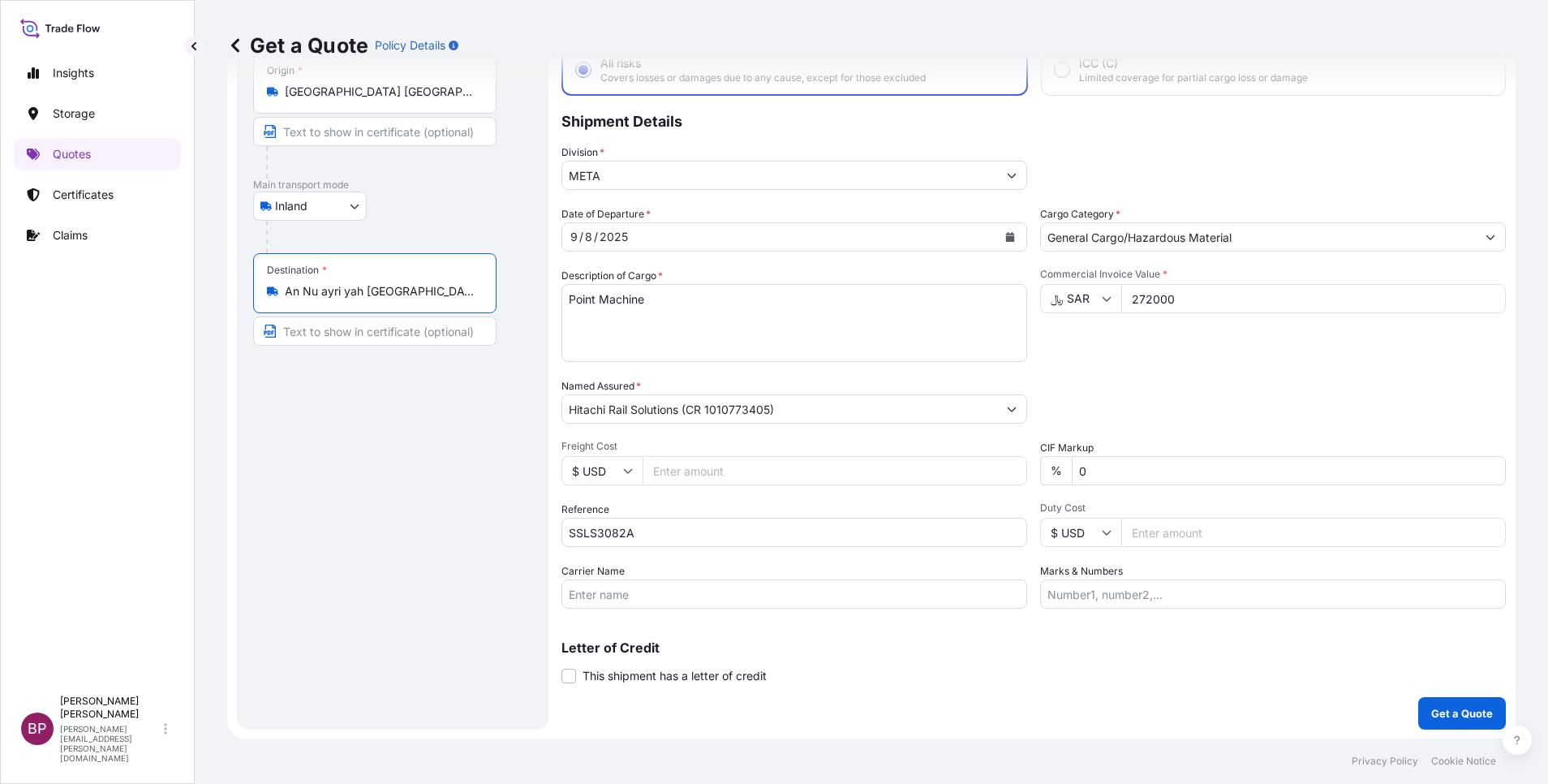
scroll to position [107, 0]
type input "An Nu ayri yah [GEOGRAPHIC_DATA]"
click at [1031, 522] on p "Get a Quote" at bounding box center [1463, 712] width 62 height 16
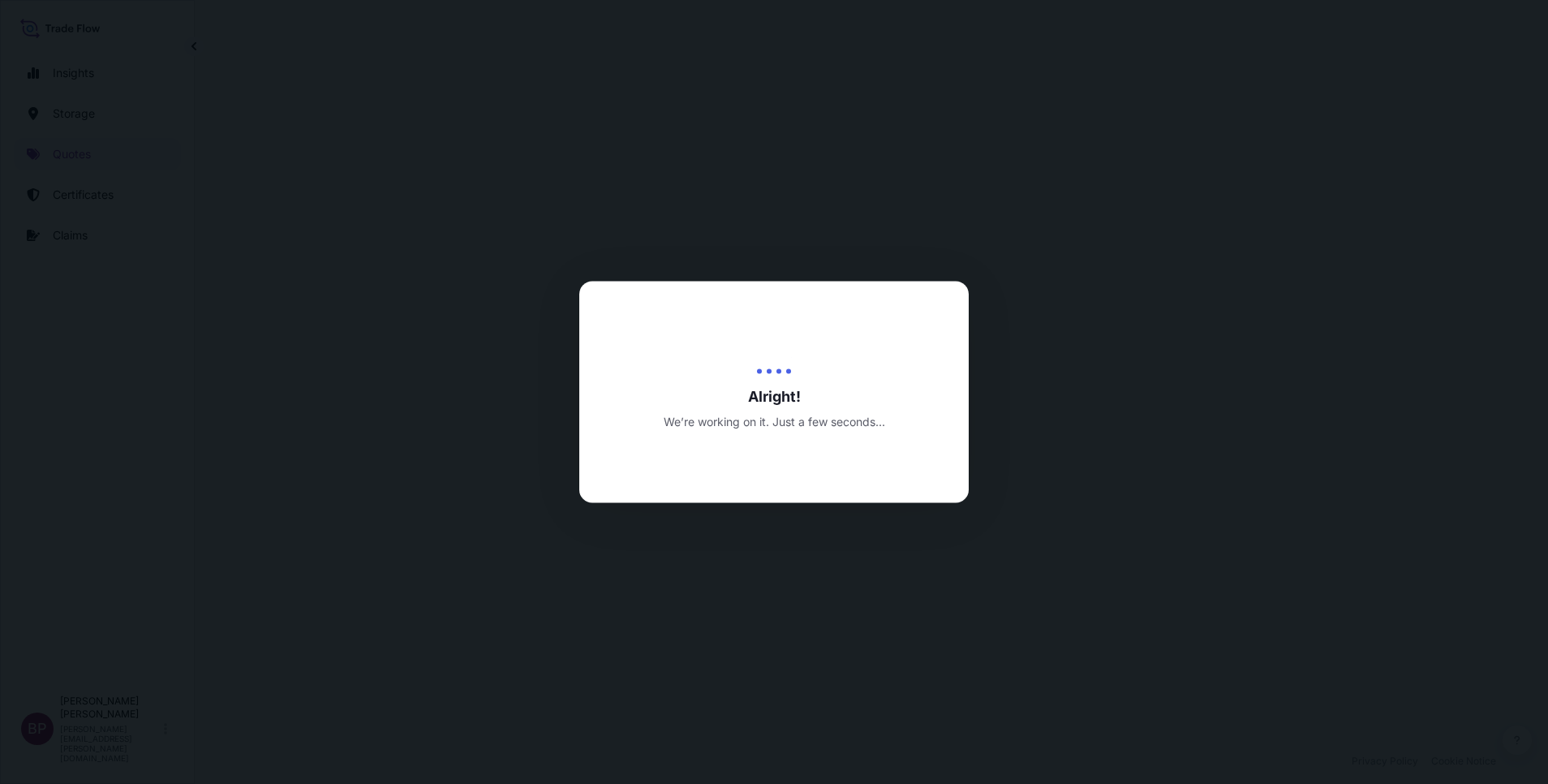
select select "Inland"
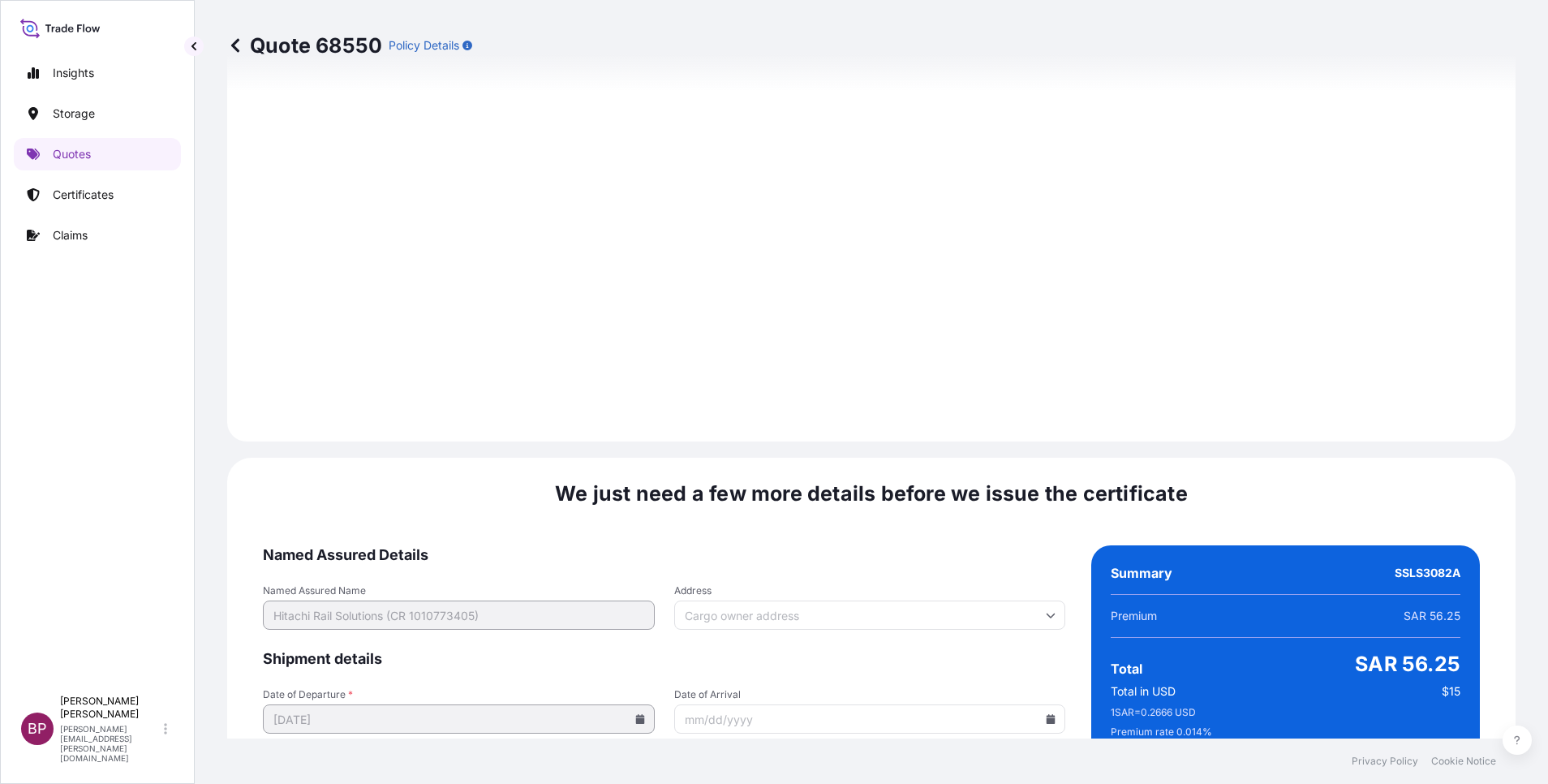
scroll to position [2359, 0]
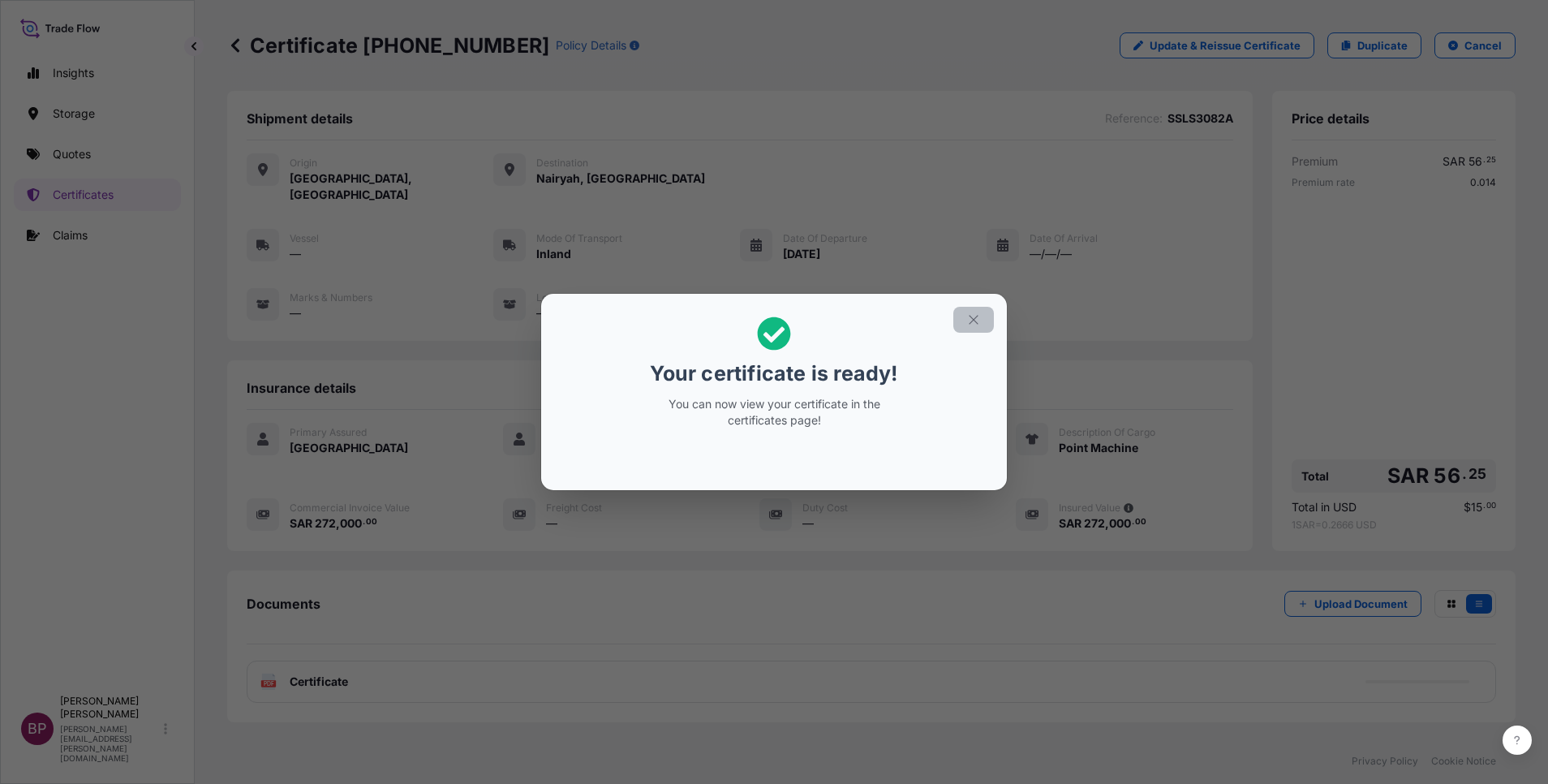
click at [974, 324] on icon "button" at bounding box center [974, 320] width 15 height 15
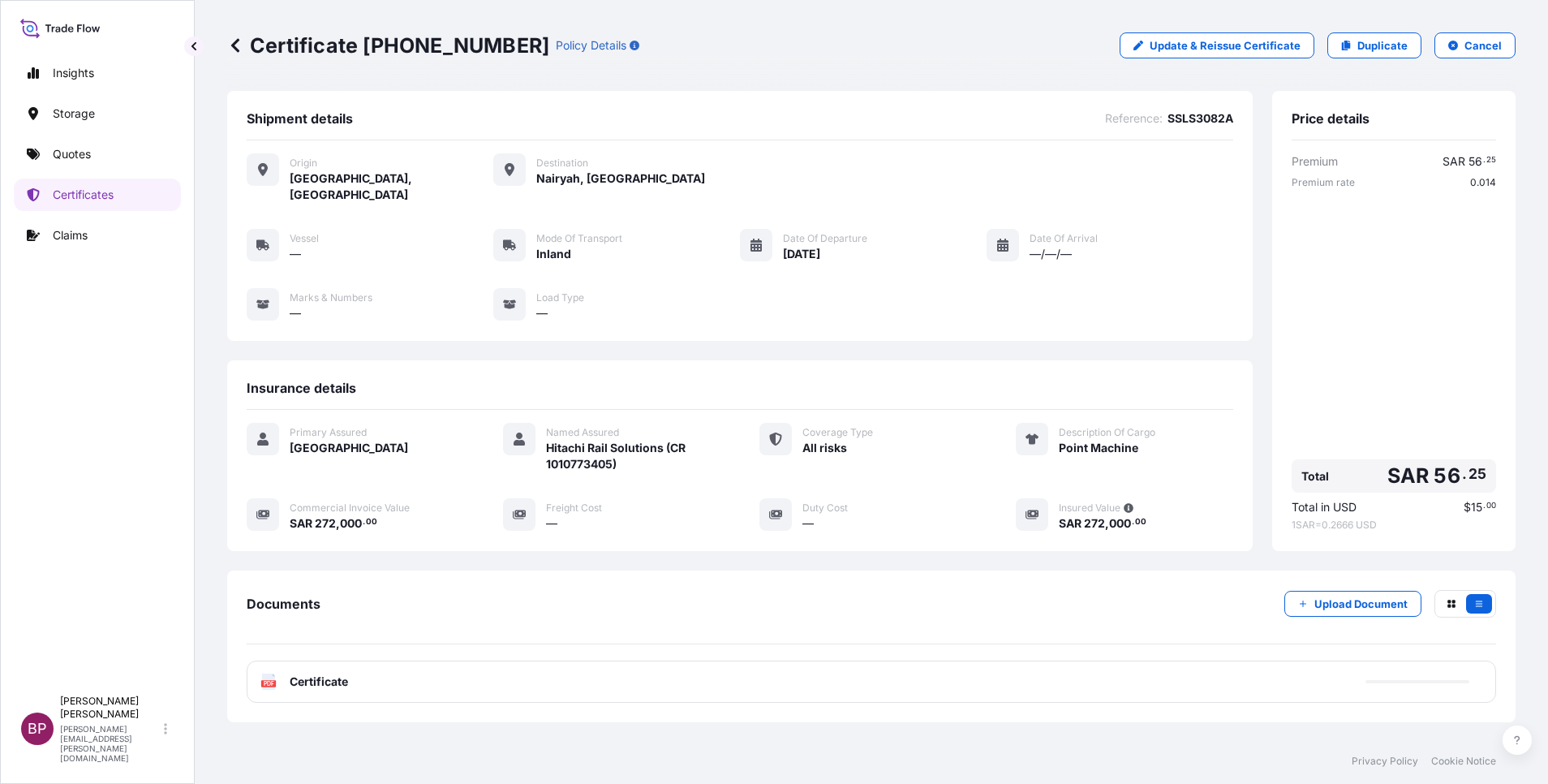
scroll to position [69, 0]
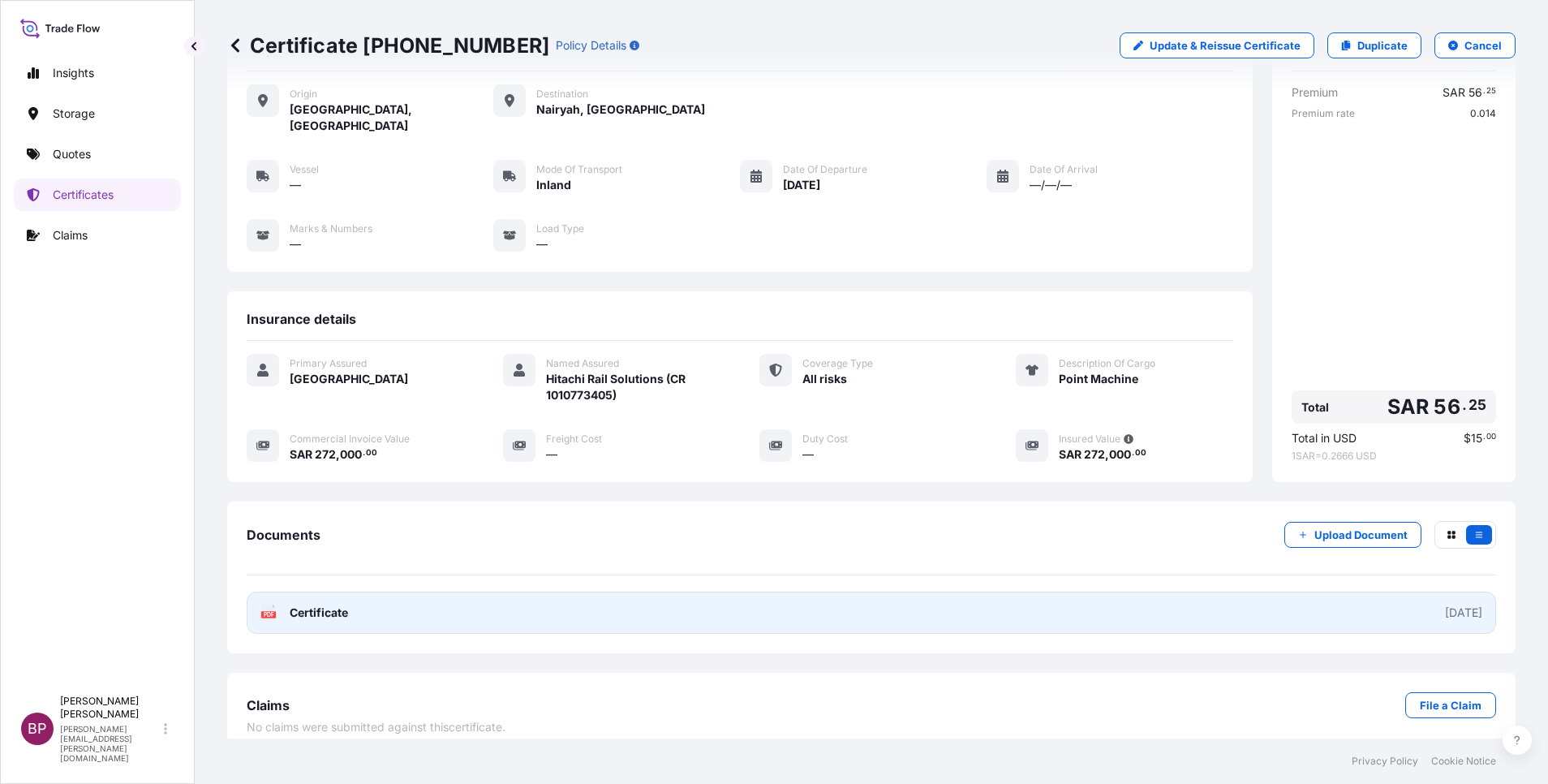
click at [326, 522] on span "Certificate" at bounding box center [319, 612] width 58 height 16
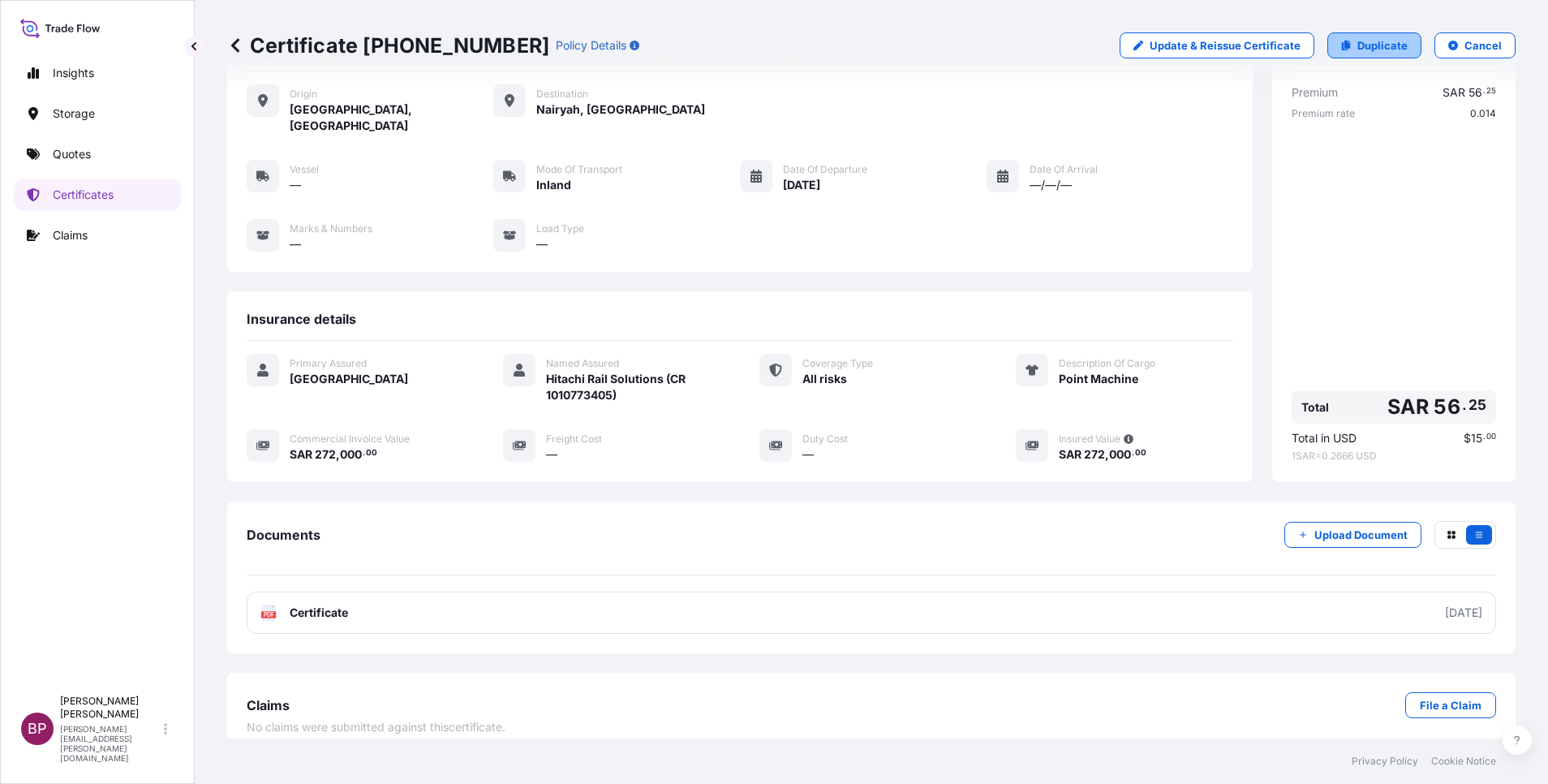
click at [1031, 46] on p "Duplicate" at bounding box center [1383, 45] width 51 height 16
select select "Inland"
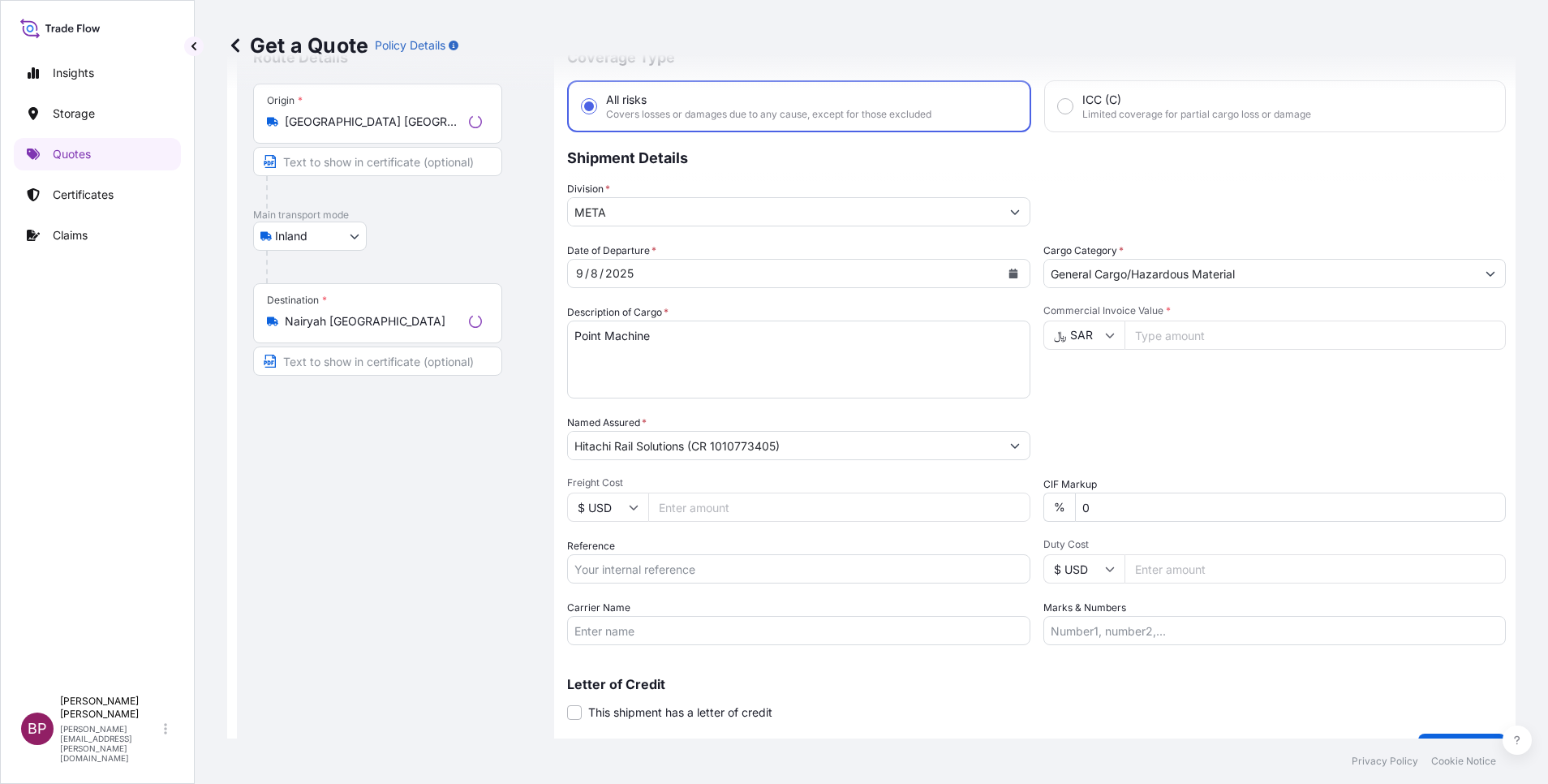
scroll to position [26, 0]
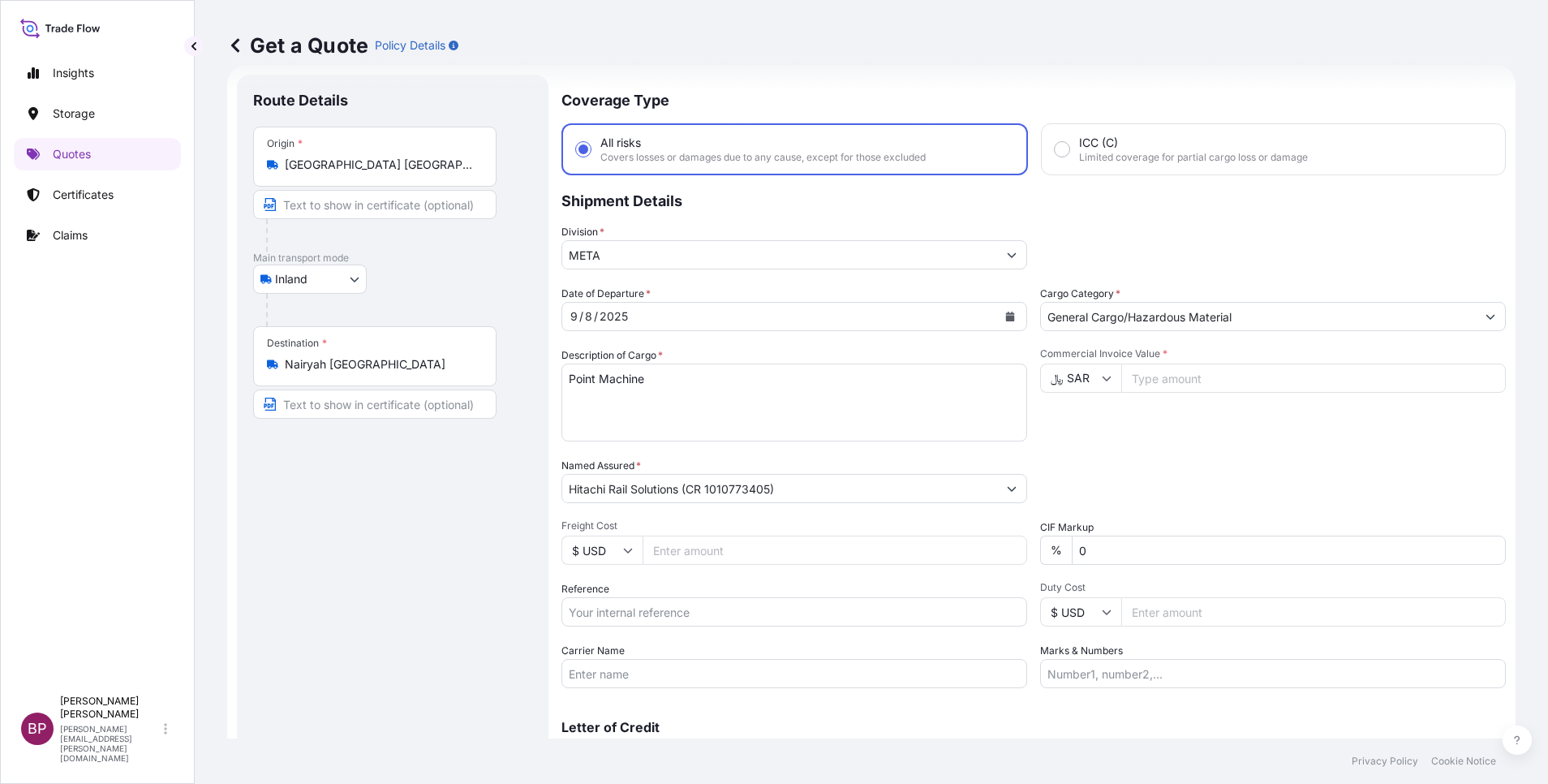
click at [669, 522] on input "Reference" at bounding box center [795, 611] width 466 height 29
paste input "SSLS3082B"
type input "SSLS3082B"
click at [1031, 383] on input "Commercial Invoice Value *" at bounding box center [1313, 377] width 385 height 29
paste input "208000"
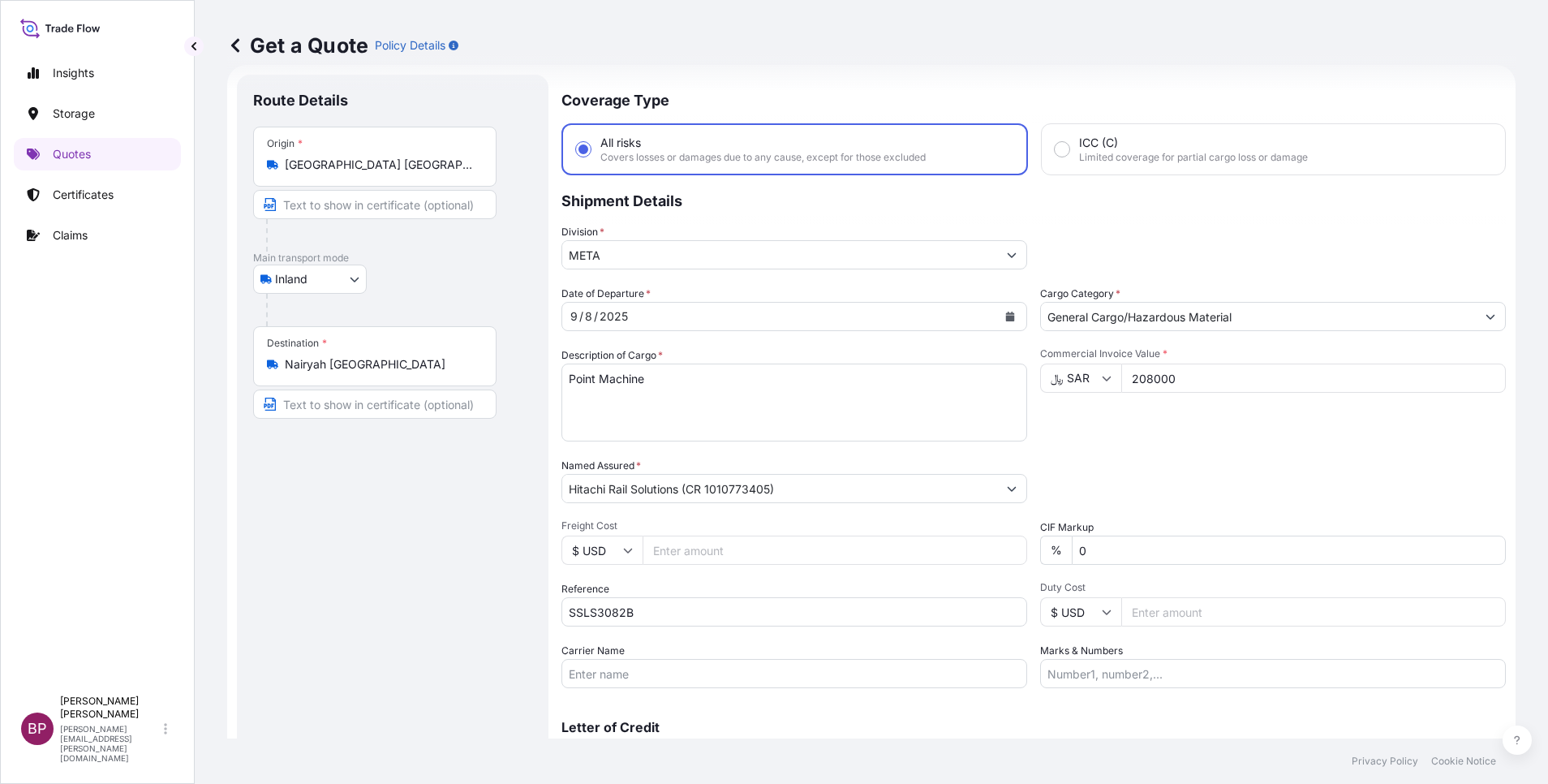
type input "208000"
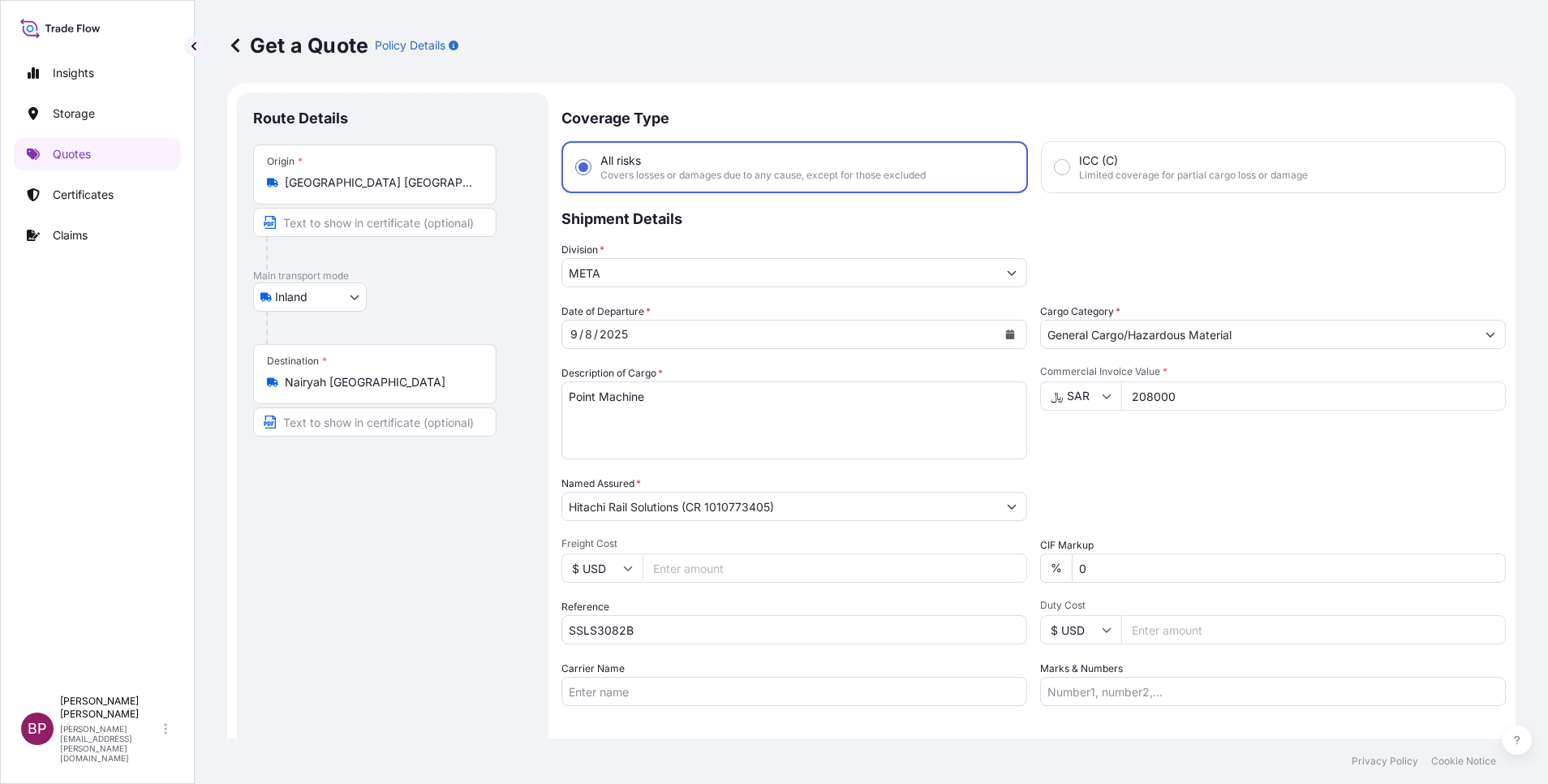
scroll to position [0, 0]
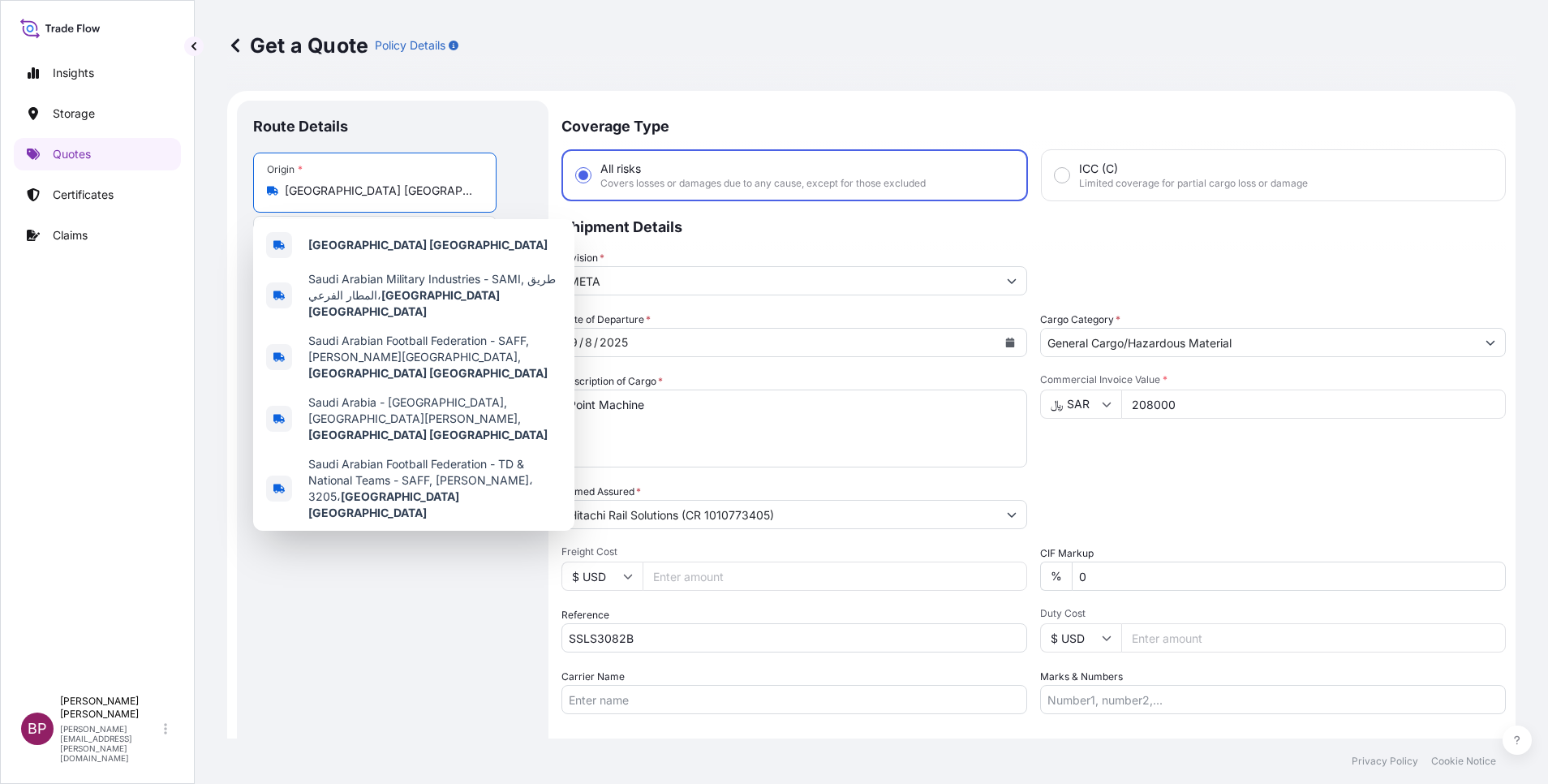
drag, startPoint x: 409, startPoint y: 194, endPoint x: 0, endPoint y: 173, distance: 409.5
click at [36, 178] on div "Insights Storage Quotes Certificates Claims BP [PERSON_NAME] Kurian [EMAIL_ADDR…" at bounding box center [774, 392] width 1548 height 784
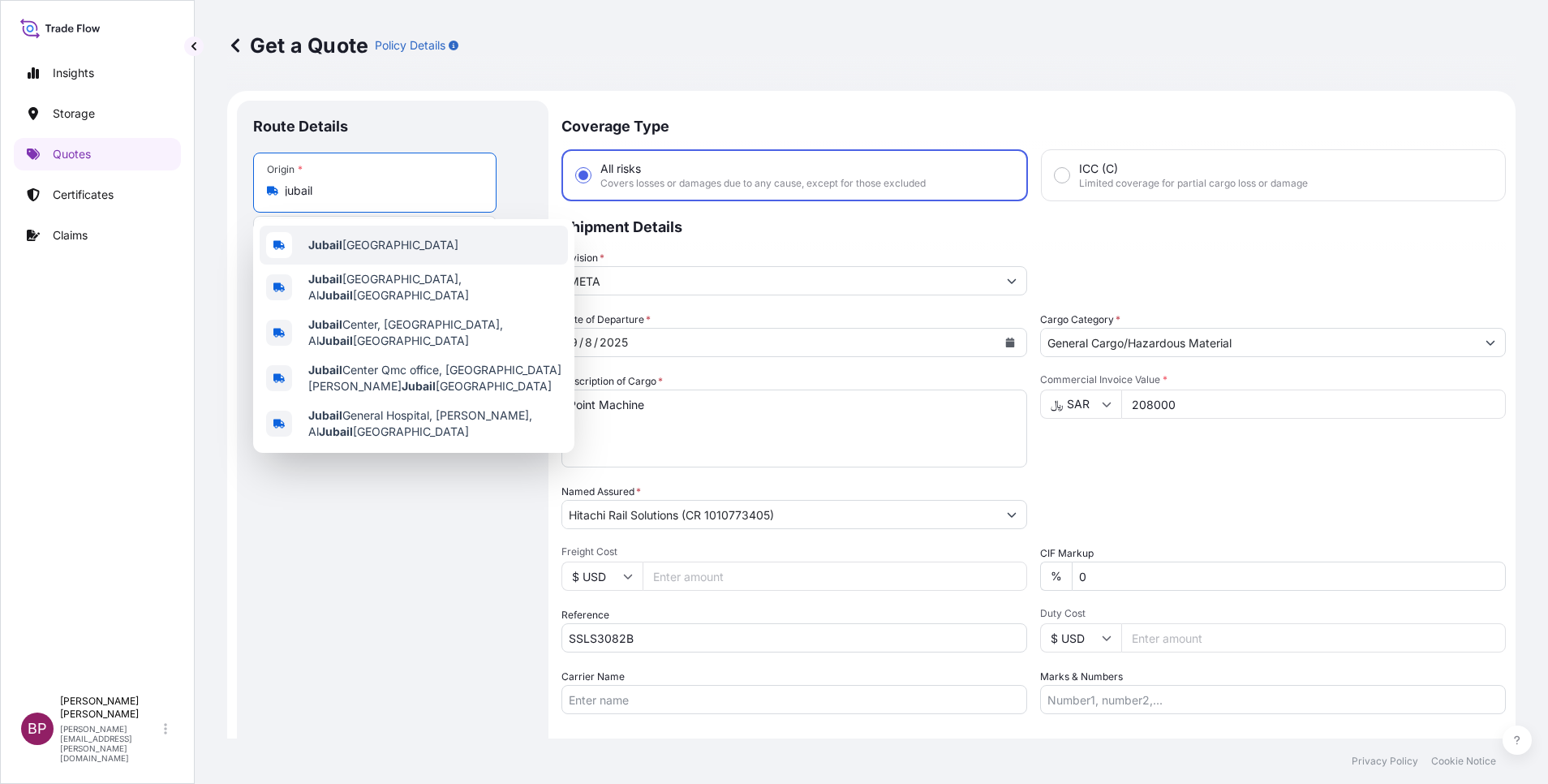
click at [371, 232] on div "Jubail [GEOGRAPHIC_DATA]" at bounding box center [413, 245] width 308 height 39
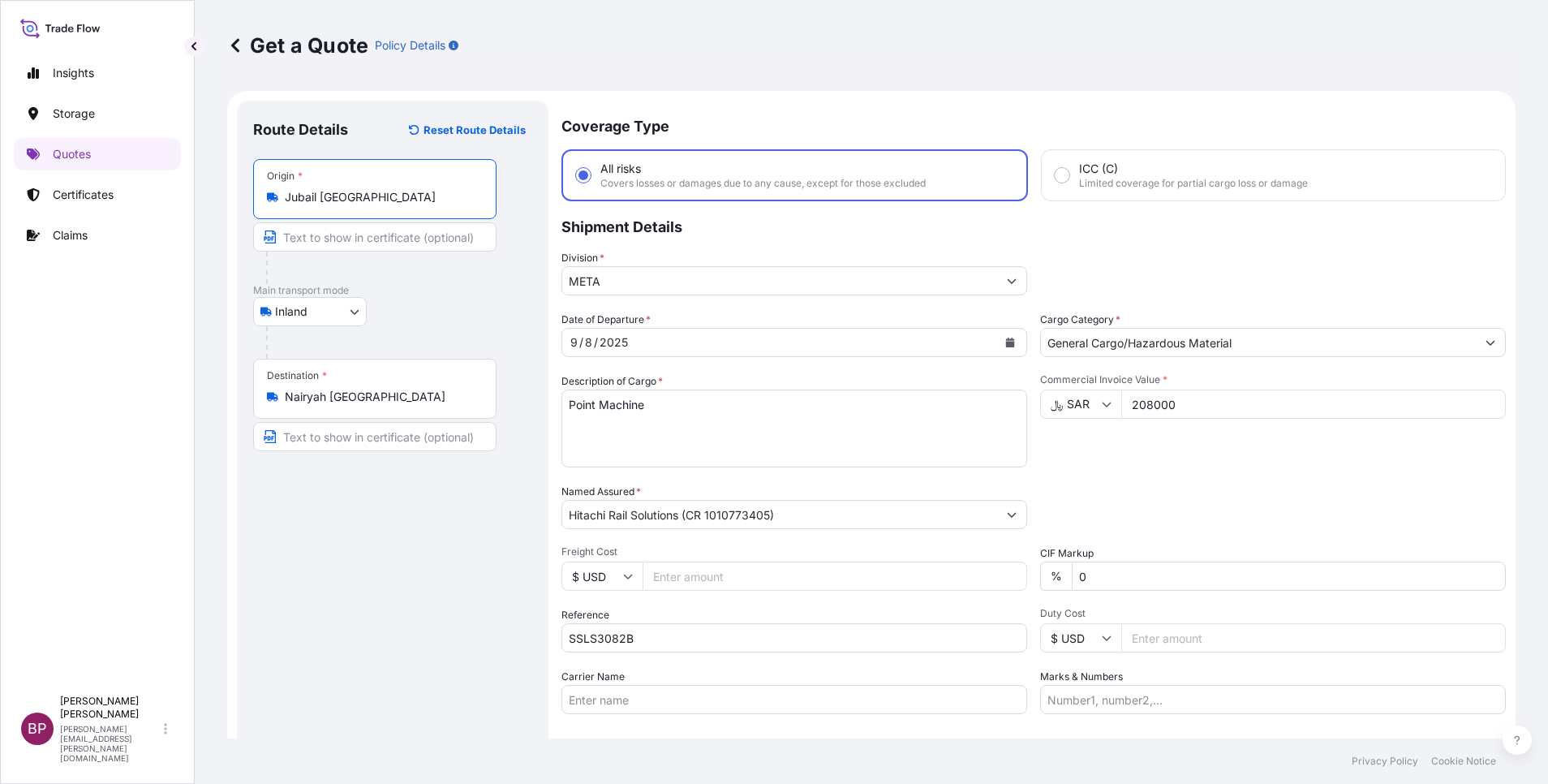
type input "Jubail [GEOGRAPHIC_DATA]"
click at [414, 501] on div "Route Details Reset Route Details Place of loading Road / [GEOGRAPHIC_DATA] / I…" at bounding box center [393, 468] width 279 height 702
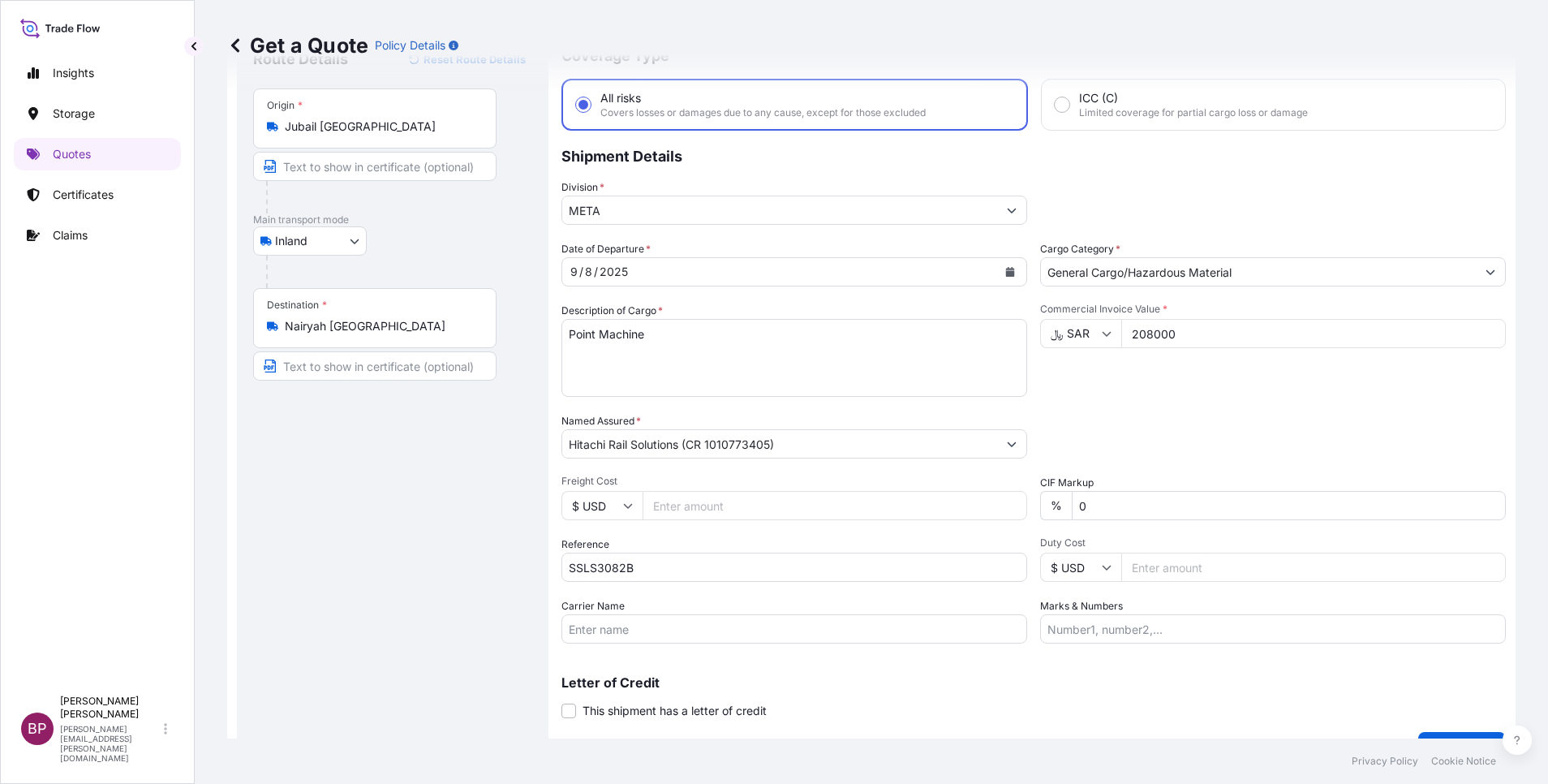
scroll to position [107, 0]
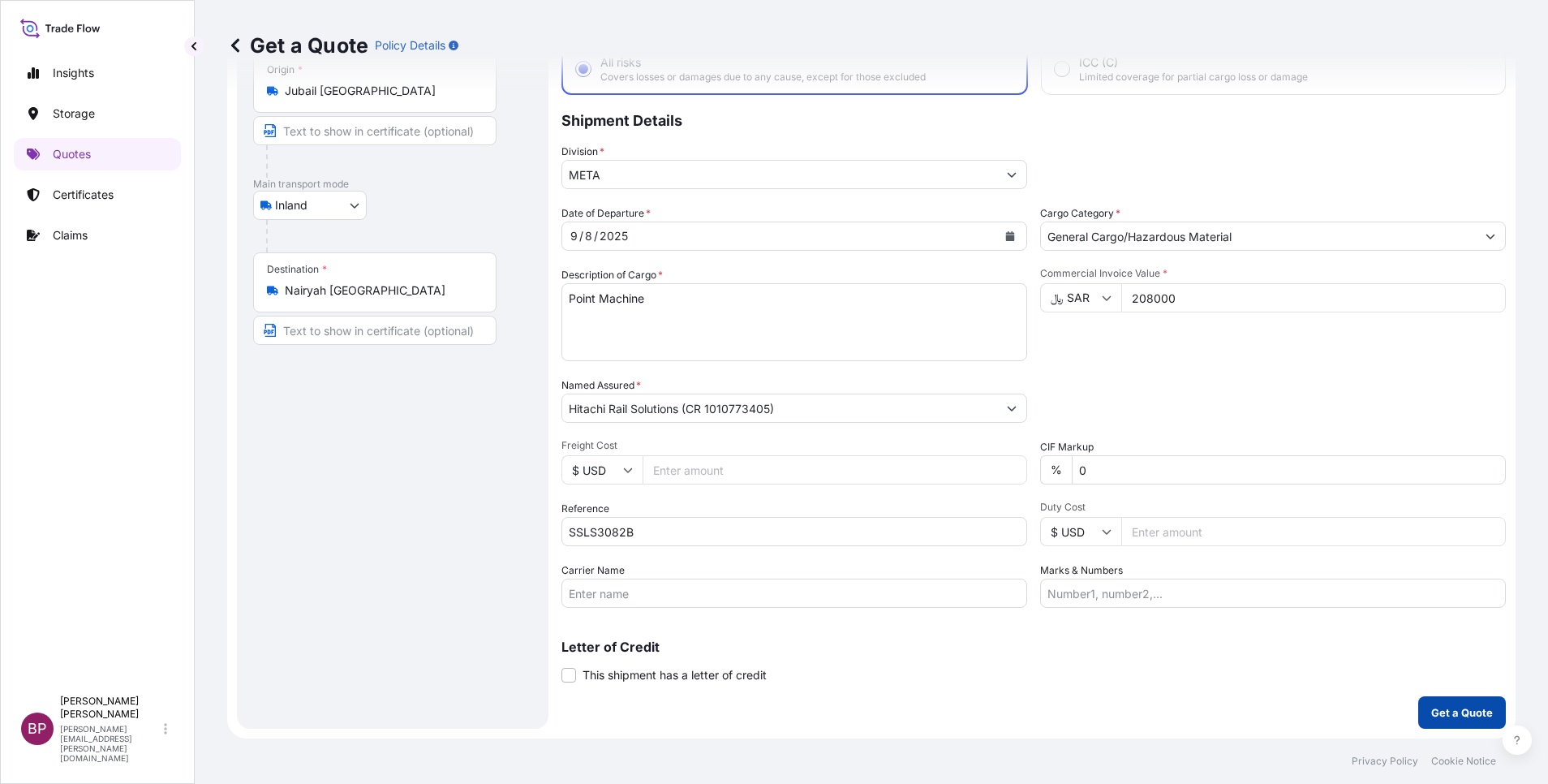
click at [1031, 522] on p "Get a Quote" at bounding box center [1463, 712] width 62 height 16
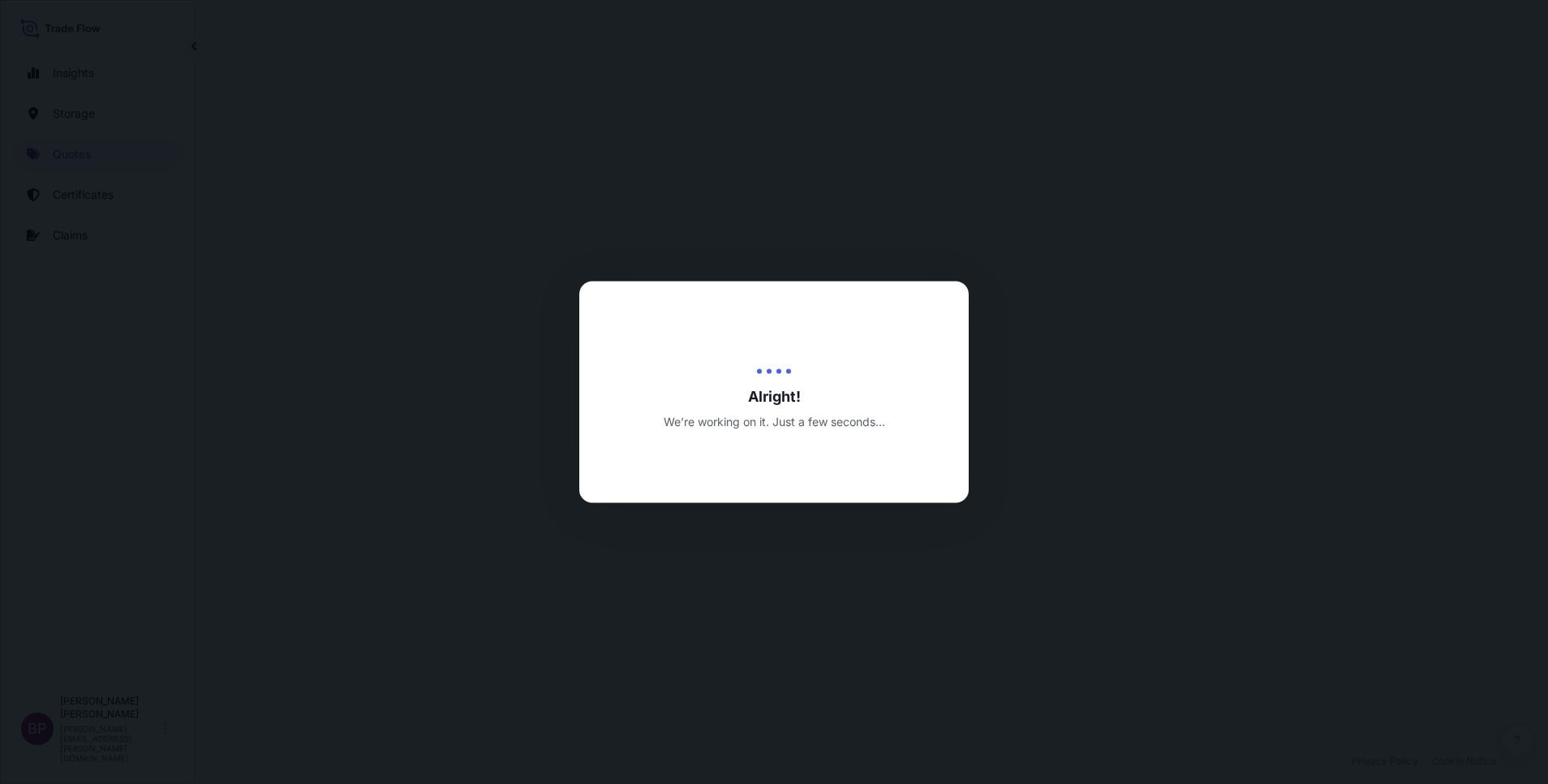
select select "Inland"
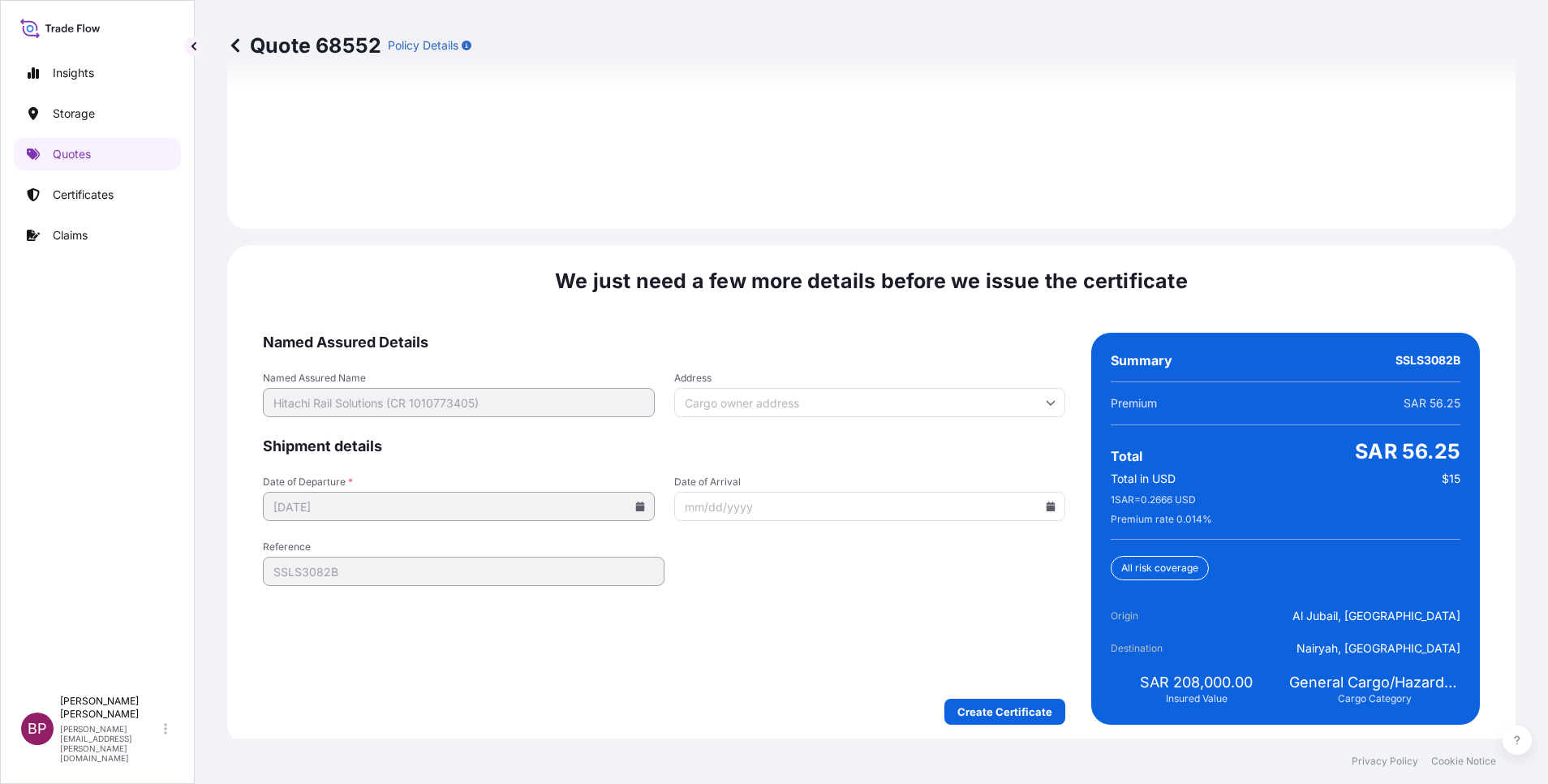
scroll to position [2359, 0]
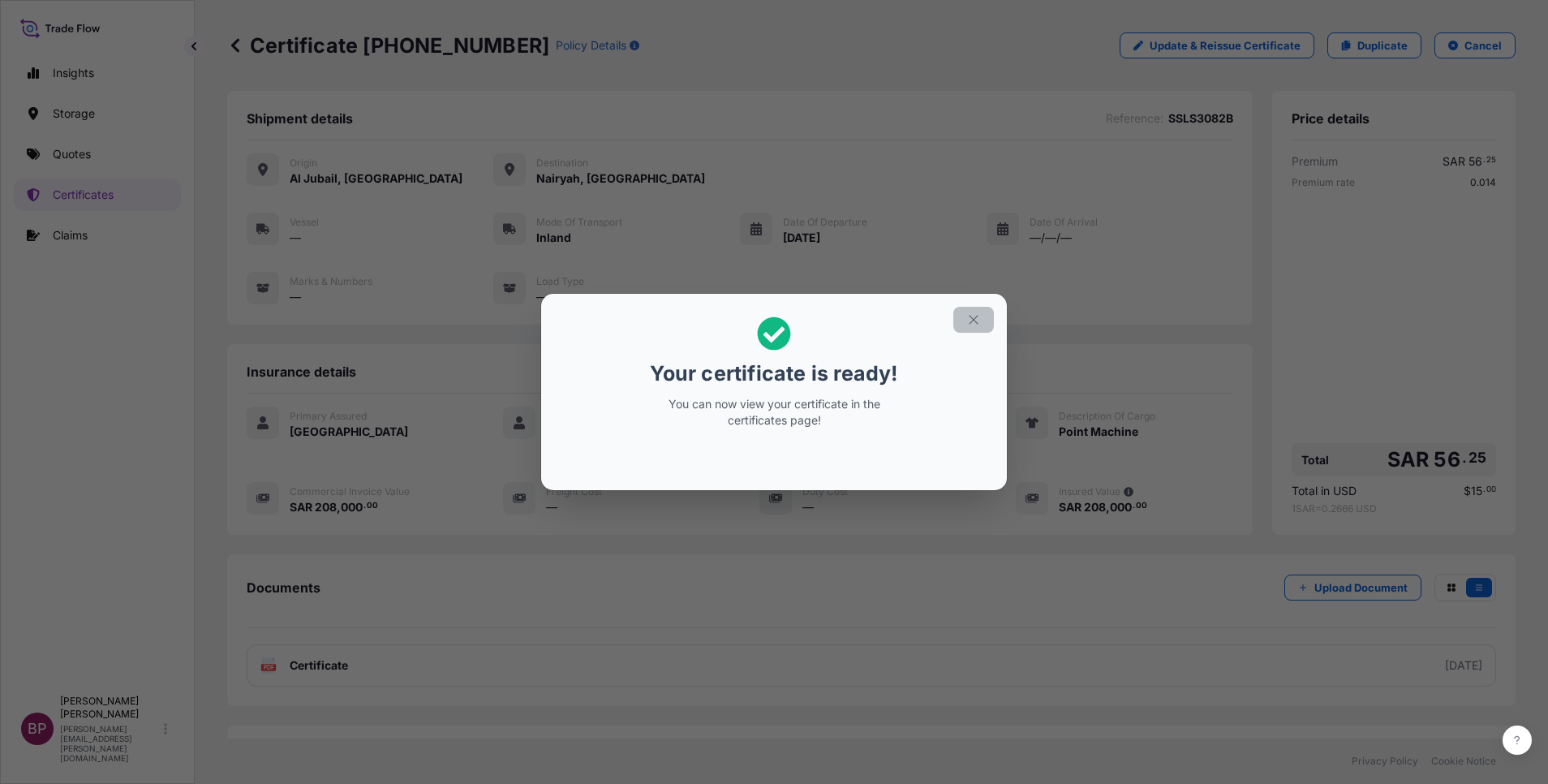
click at [976, 322] on icon "button" at bounding box center [973, 319] width 9 height 9
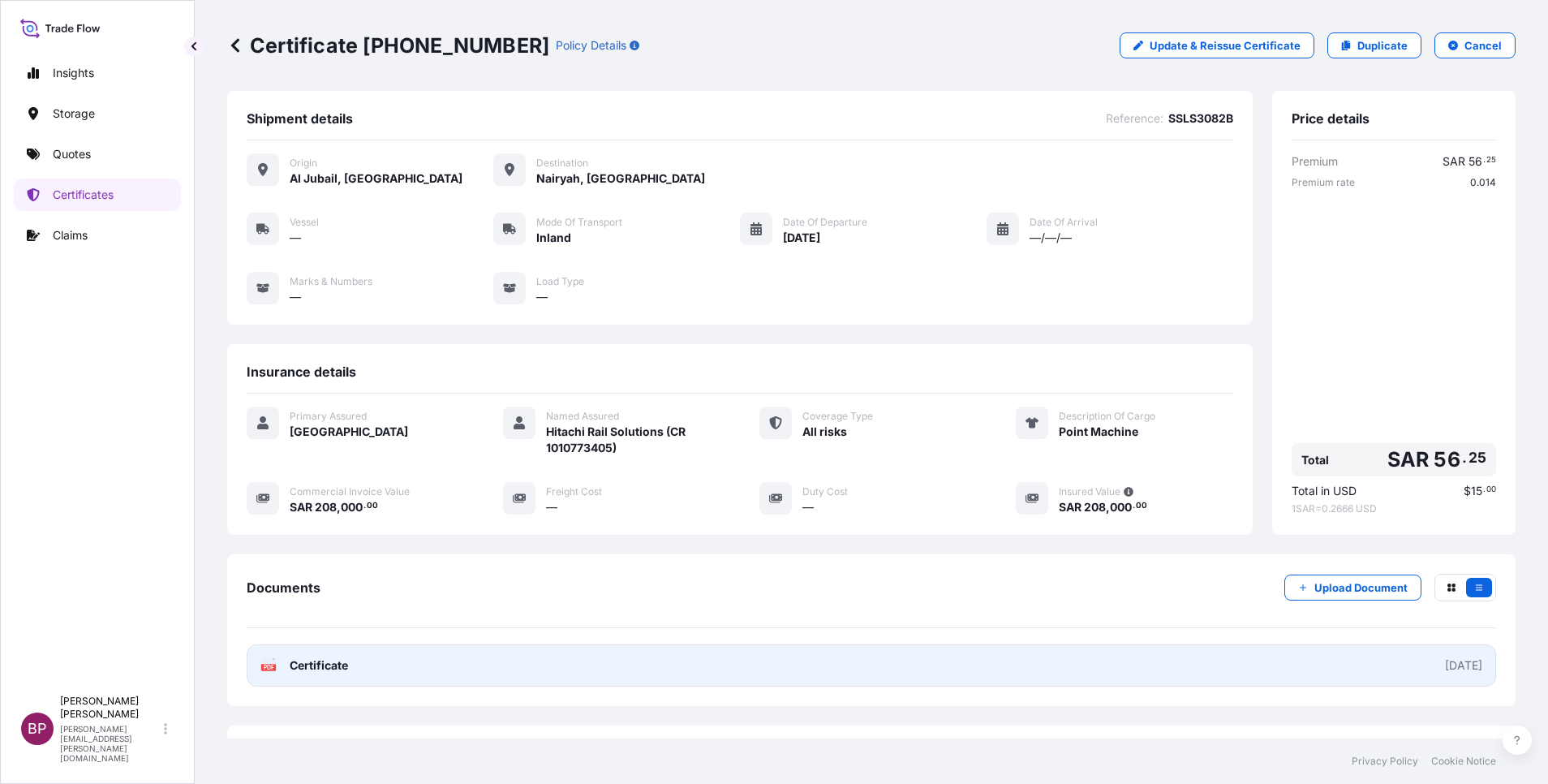
click at [325, 522] on span "Certificate" at bounding box center [319, 664] width 58 height 16
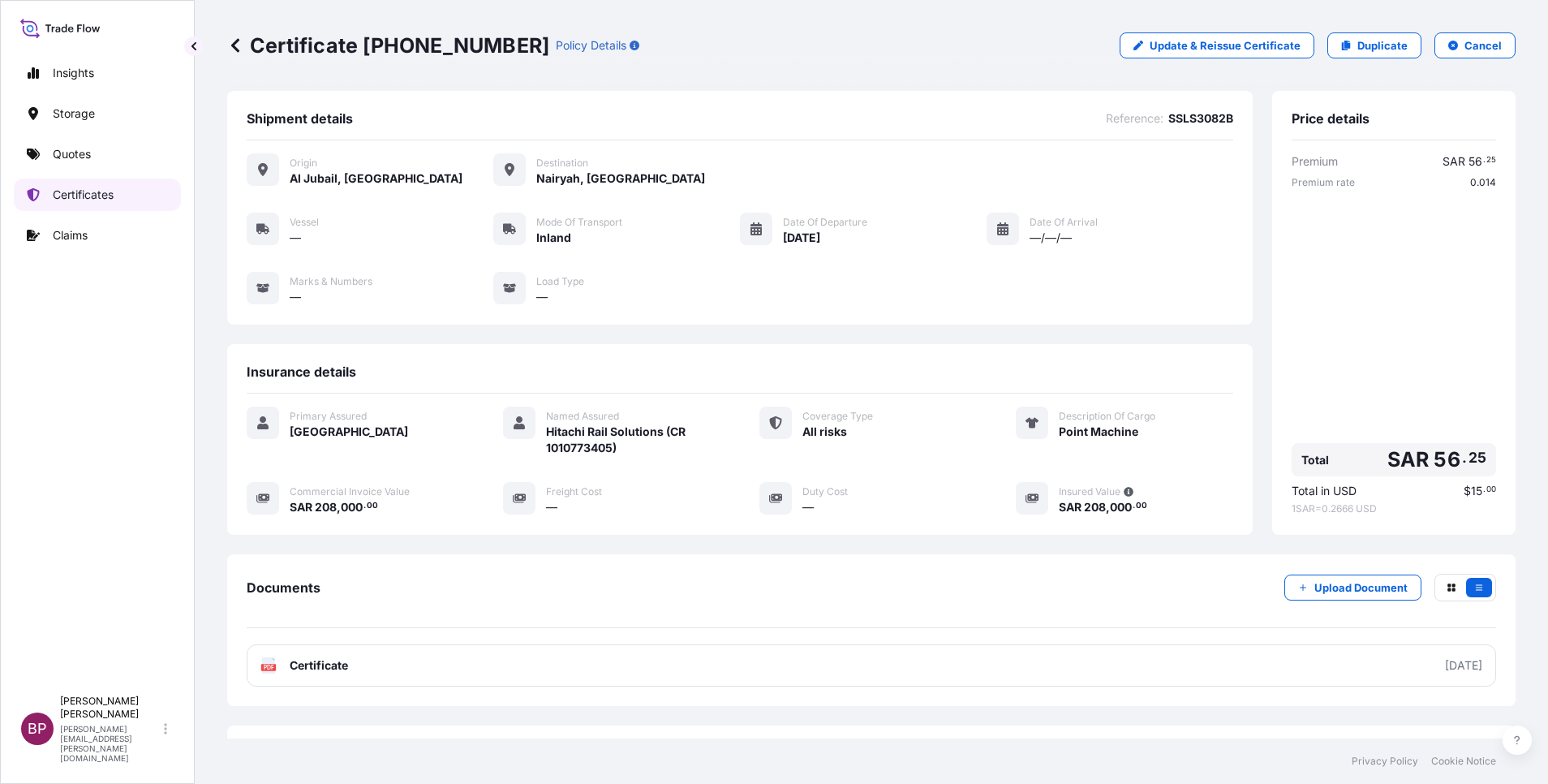
click at [87, 190] on p "Certificates" at bounding box center [82, 194] width 61 height 16
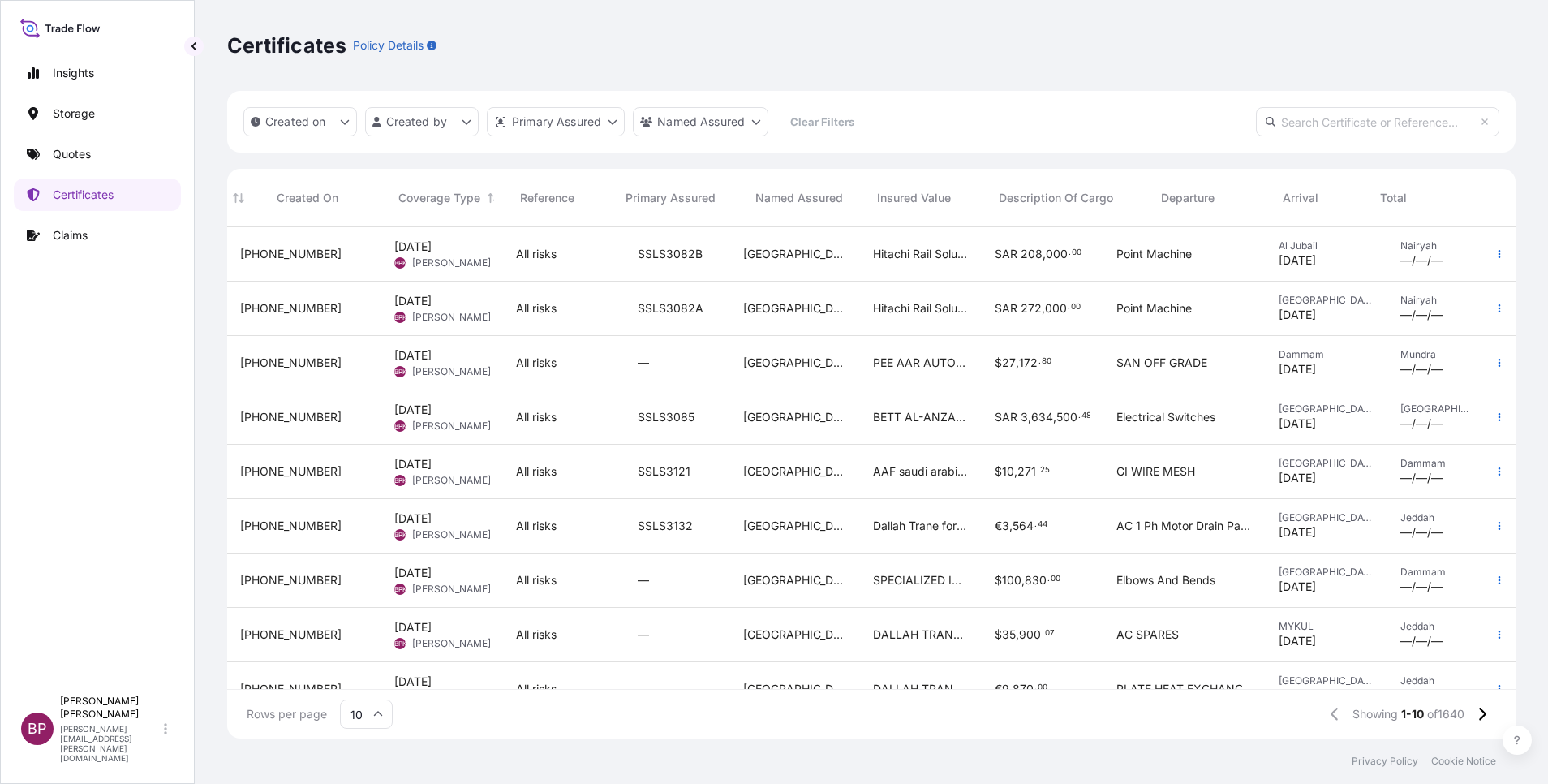
scroll to position [0, 118]
